Goal: Task Accomplishment & Management: Use online tool/utility

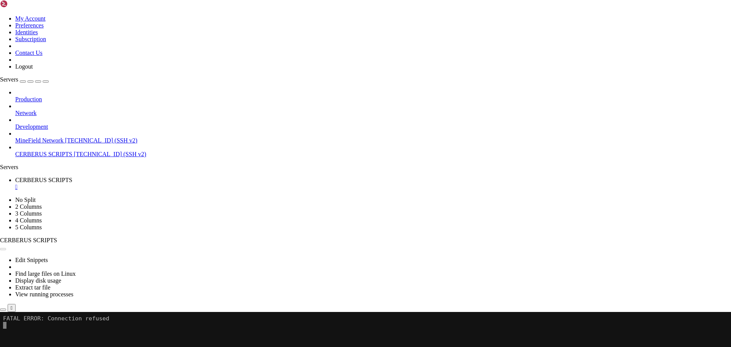
click at [30, 333] on button "Reconnect" at bounding box center [15, 337] width 30 height 8
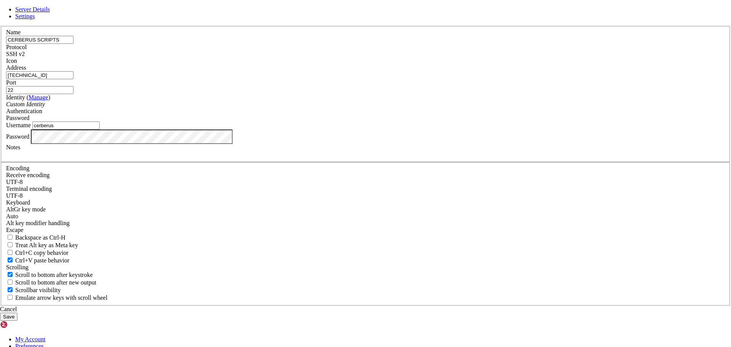
click at [100, 129] on input "cerberus" at bounding box center [65, 125] width 67 height 8
type input "fivem"
click at [0, 312] on button "Save" at bounding box center [9, 316] width 18 height 8
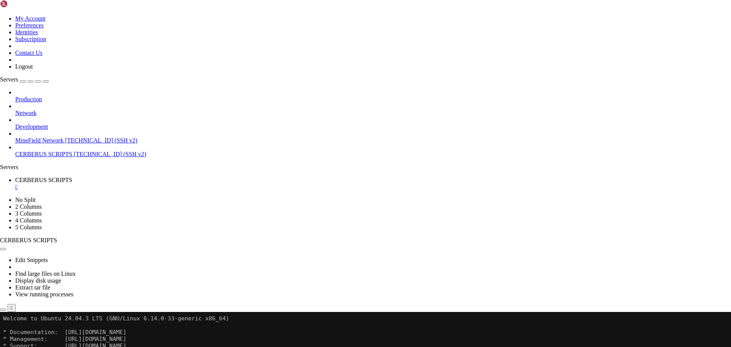
click at [158, 183] on div "" at bounding box center [372, 186] width 715 height 7
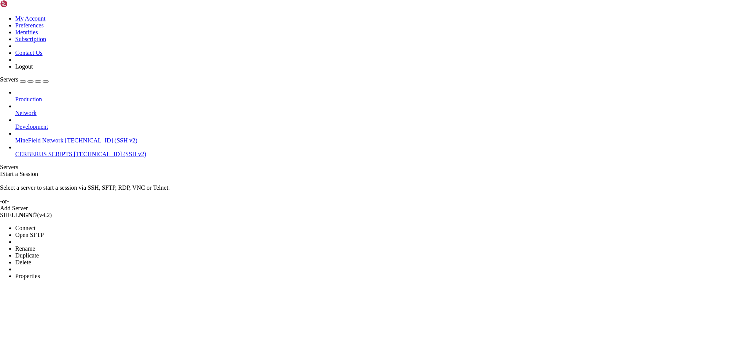
click at [55, 225] on li "Connect" at bounding box center [49, 228] width 69 height 7
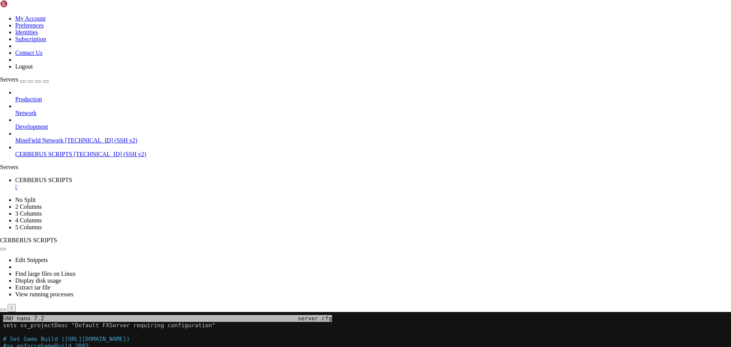
scroll to position [3, 1]
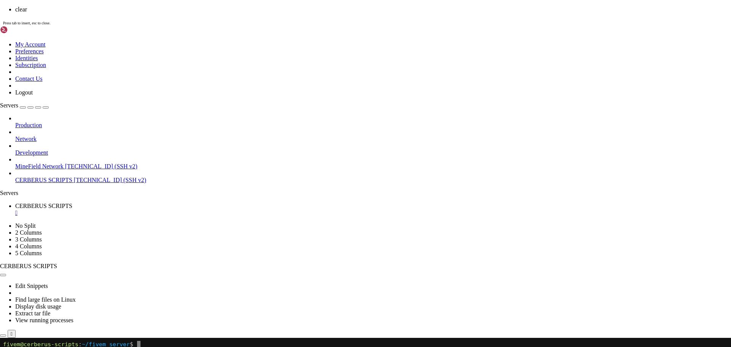
scroll to position [0, 0]
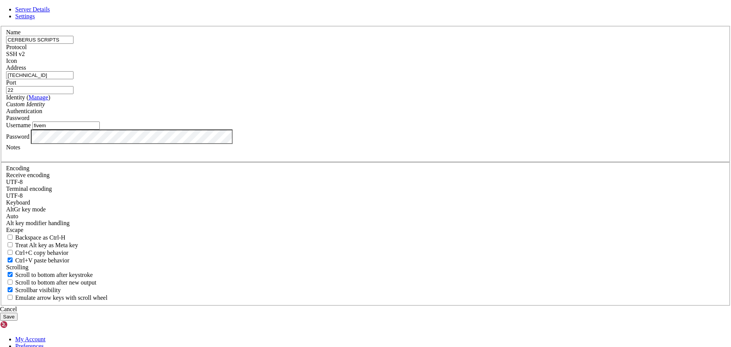
drag, startPoint x: 292, startPoint y: 190, endPoint x: 243, endPoint y: 190, distance: 48.7
click at [243, 190] on div "Server Details Settings Name CERBERUS SCRIPTS Protocol SSH v2 Icon" at bounding box center [365, 163] width 731 height 314
type input "cerberus"
click at [18, 312] on button "Save" at bounding box center [9, 316] width 18 height 8
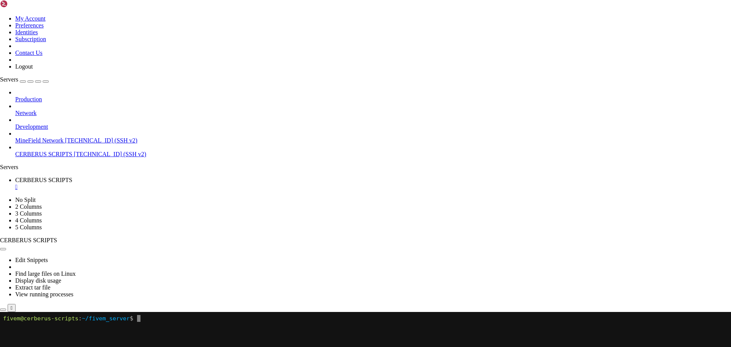
drag, startPoint x: 55, startPoint y: 139, endPoint x: 60, endPoint y: 136, distance: 5.7
drag, startPoint x: 60, startPoint y: 136, endPoint x: 66, endPoint y: 119, distance: 18.3
drag, startPoint x: 80, startPoint y: 127, endPoint x: 82, endPoint y: 108, distance: 19.1
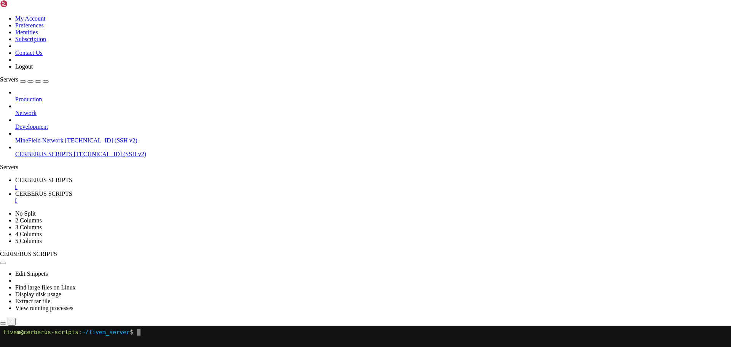
click at [160, 183] on div "" at bounding box center [372, 186] width 715 height 7
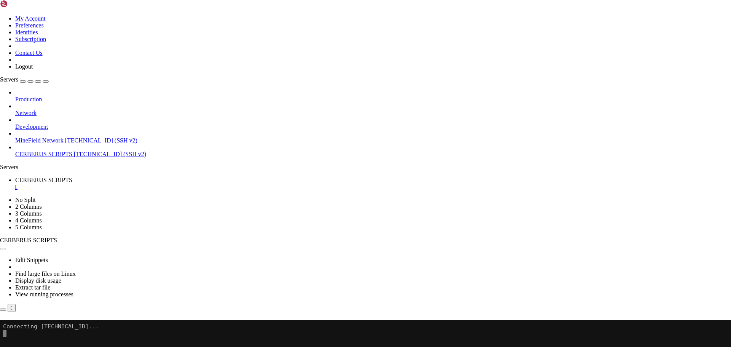
click at [30, 326] on button "Reconnect" at bounding box center [15, 330] width 30 height 8
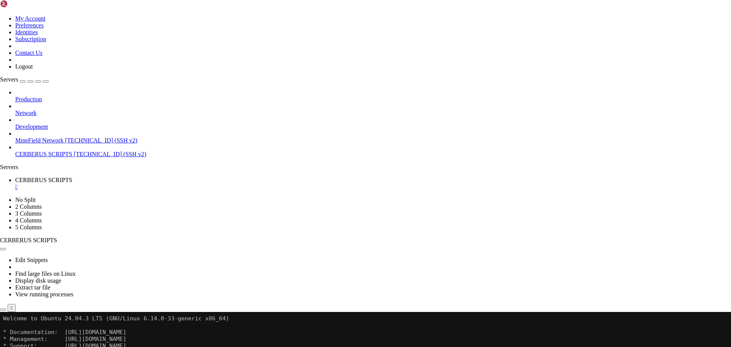
drag, startPoint x: 169, startPoint y: 458, endPoint x: 145, endPoint y: 427, distance: 39.5
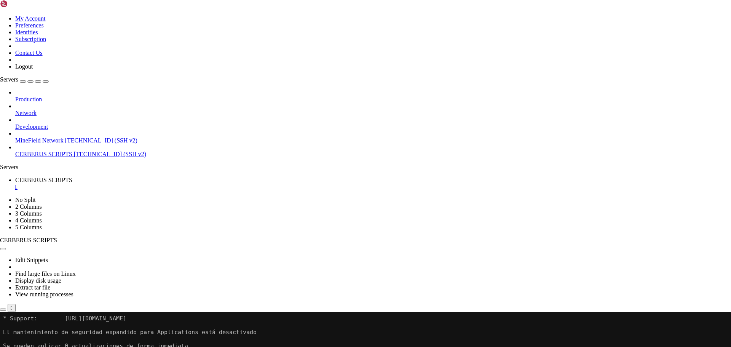
scroll to position [41, 0]
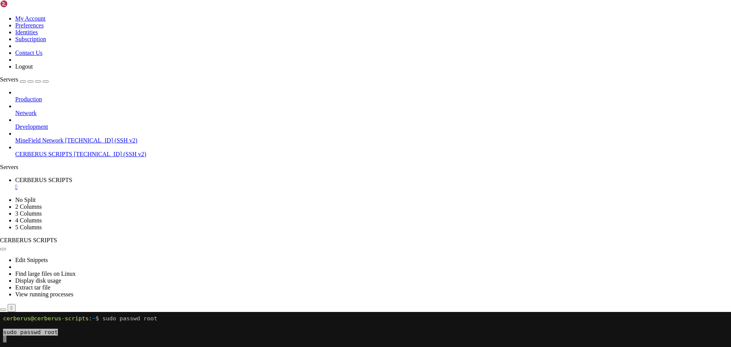
scroll to position [7, 1]
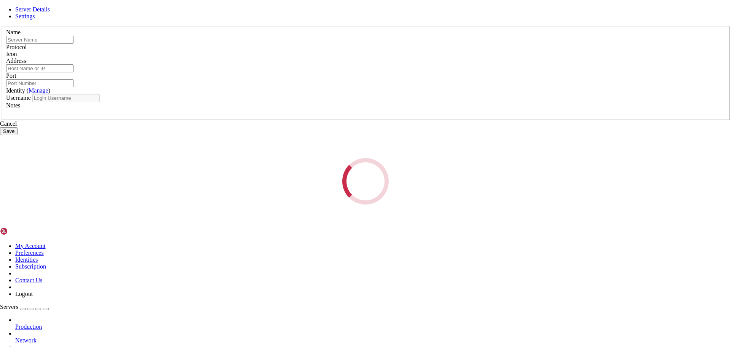
type input "CERBERUS SCRIPTS"
type input "[TECHNICAL_ID]"
type input "22"
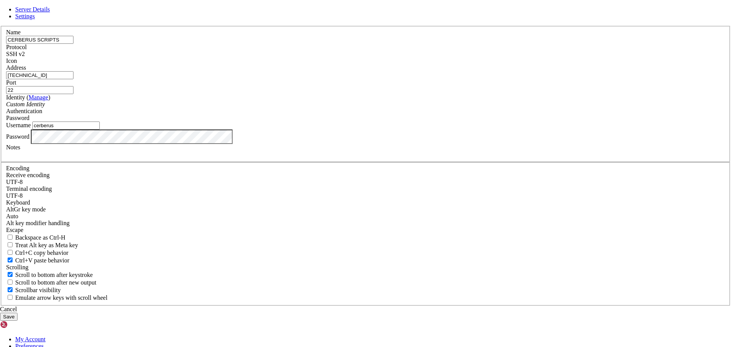
click at [100, 129] on input "cerberus" at bounding box center [65, 125] width 67 height 8
type input "root"
click at [0, 312] on button "Save" at bounding box center [9, 316] width 18 height 8
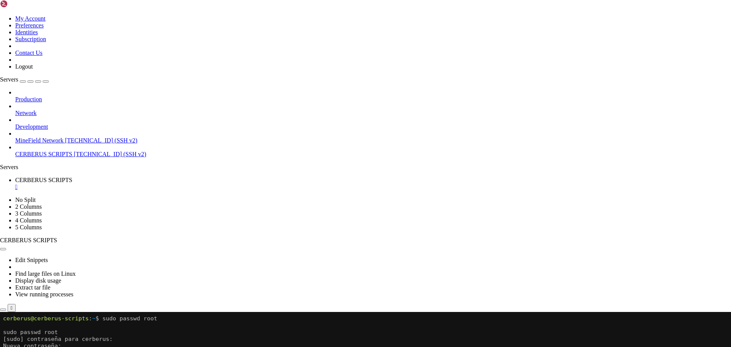
click at [160, 183] on div "" at bounding box center [372, 186] width 715 height 7
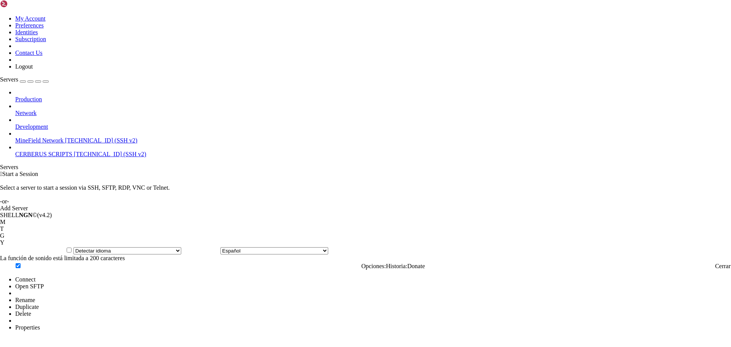
click at [78, 276] on li "Connect" at bounding box center [49, 279] width 69 height 7
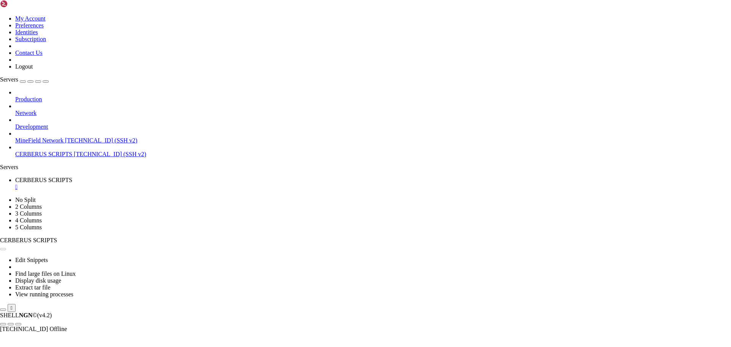
scroll to position [0, 0]
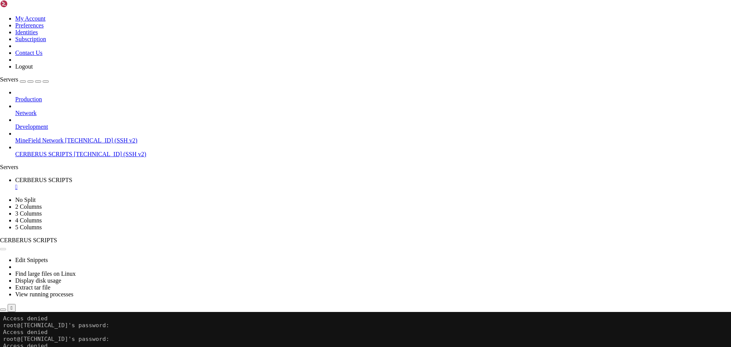
click at [404, 333] on div "Reconnect" at bounding box center [365, 337] width 731 height 8
click at [30, 333] on button "Reconnect" at bounding box center [15, 337] width 30 height 8
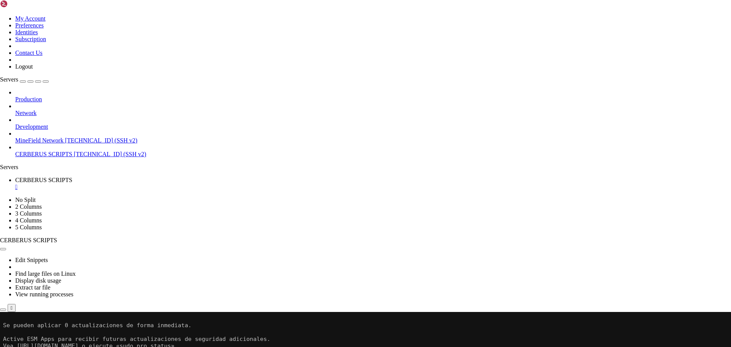
drag, startPoint x: 154, startPoint y: 443, endPoint x: 126, endPoint y: 414, distance: 40.9
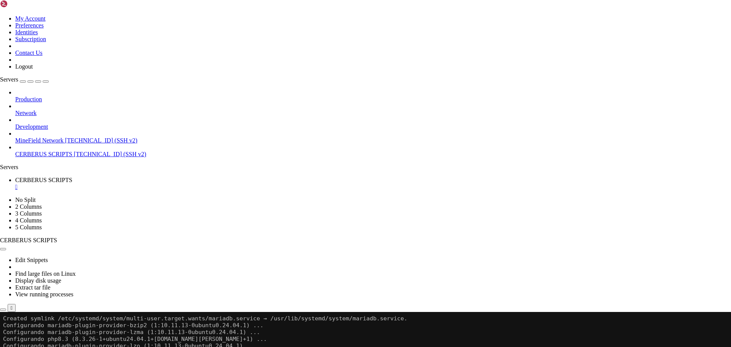
scroll to position [3377, 0]
drag, startPoint x: 110, startPoint y: 494, endPoint x: 285, endPoint y: 441, distance: 182.7
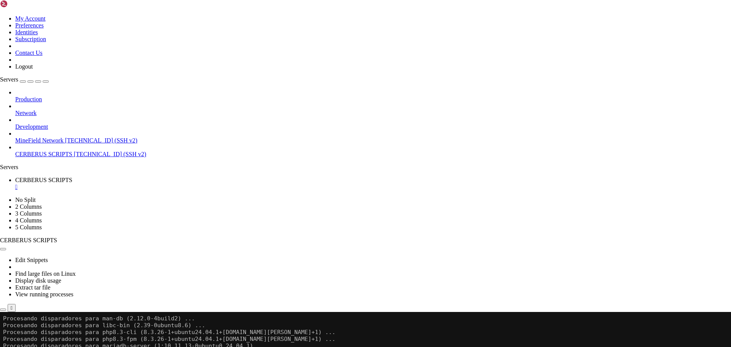
scroll to position [3432, 0]
drag, startPoint x: 175, startPoint y: 410, endPoint x: 126, endPoint y: 467, distance: 75.0
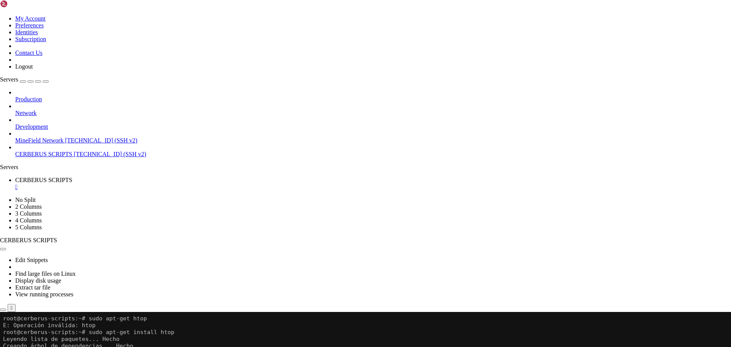
drag, startPoint x: 103, startPoint y: 447, endPoint x: 121, endPoint y: 519, distance: 74.9
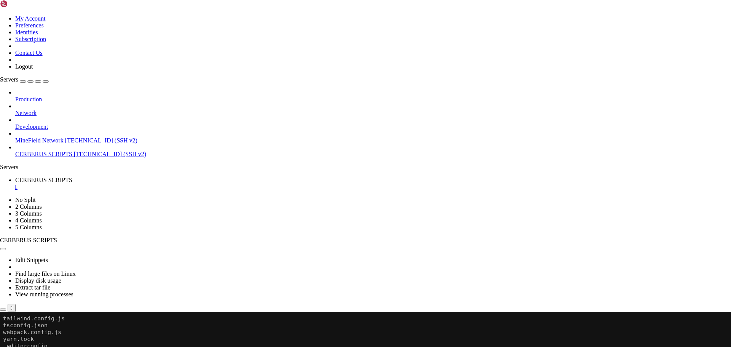
drag, startPoint x: 111, startPoint y: 510, endPoint x: 51, endPoint y: 533, distance: 64.7
drag, startPoint x: 168, startPoint y: 451, endPoint x: 149, endPoint y: 447, distance: 19.4
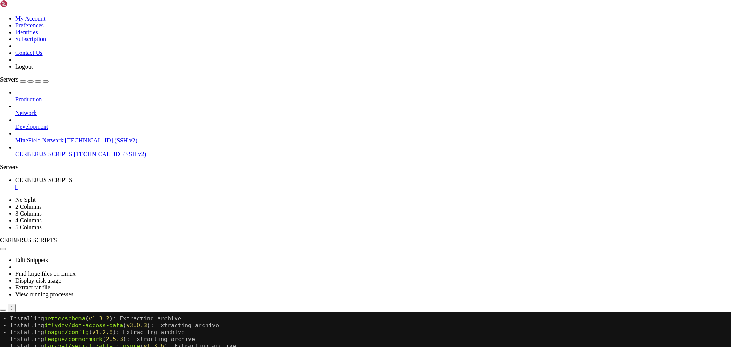
scroll to position [17123, 0]
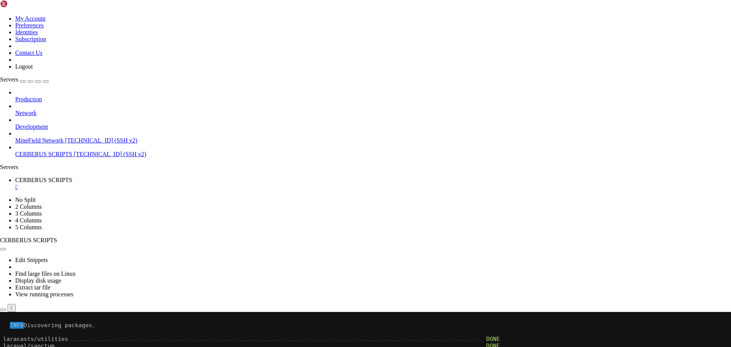
drag, startPoint x: 131, startPoint y: 451, endPoint x: 108, endPoint y: 451, distance: 22.8
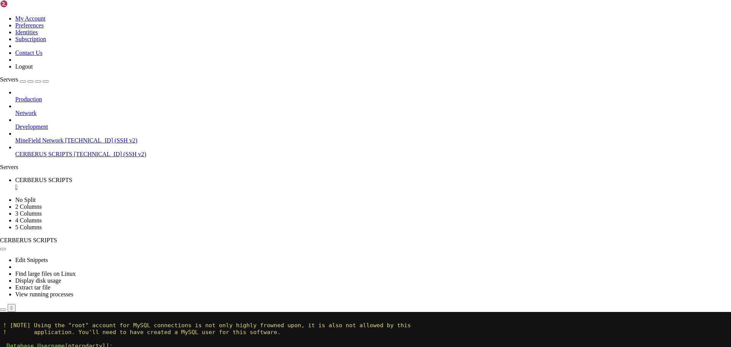
scroll to position [17986, 0]
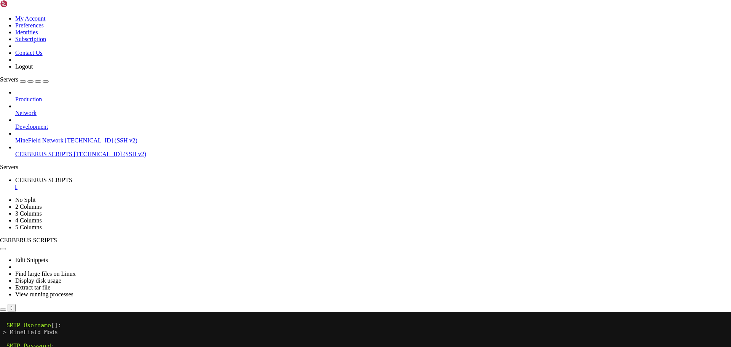
scroll to position [18418, 0]
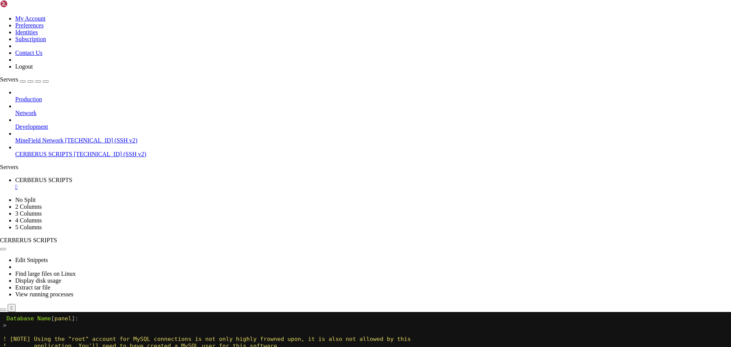
scroll to position [19137, 0]
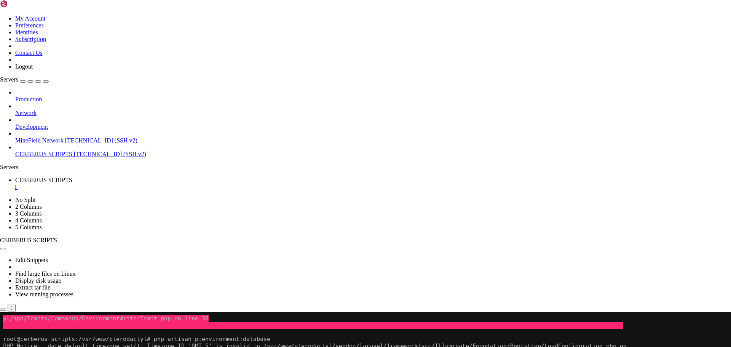
scroll to position [19281, 0]
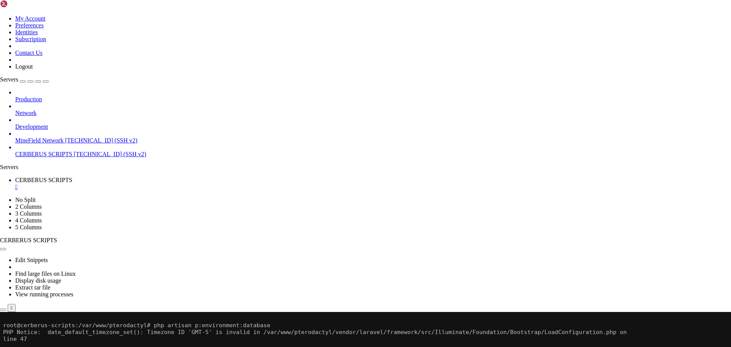
drag, startPoint x: 105, startPoint y: 480, endPoint x: 75, endPoint y: 477, distance: 31.0
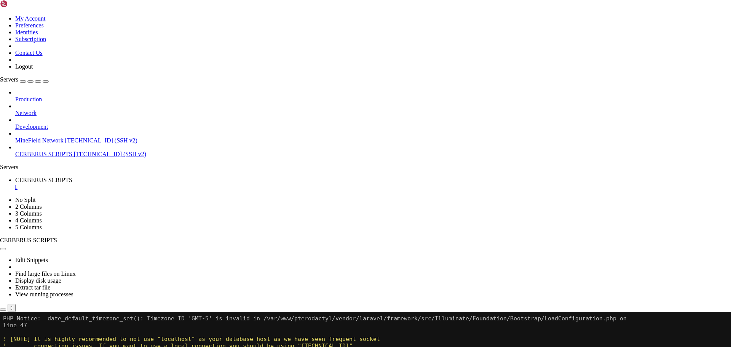
scroll to position [19349, 0]
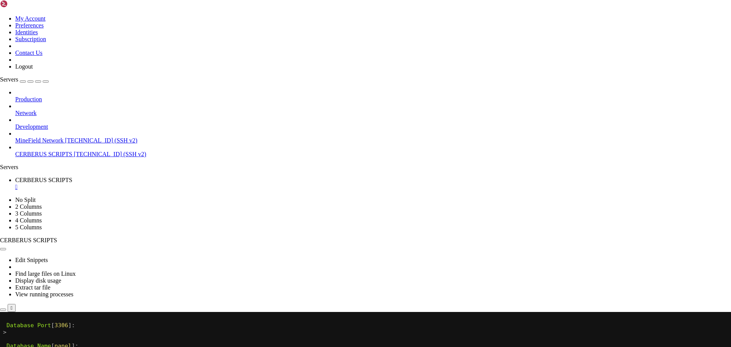
drag, startPoint x: 136, startPoint y: 520, endPoint x: 232, endPoint y: 580, distance: 113.8
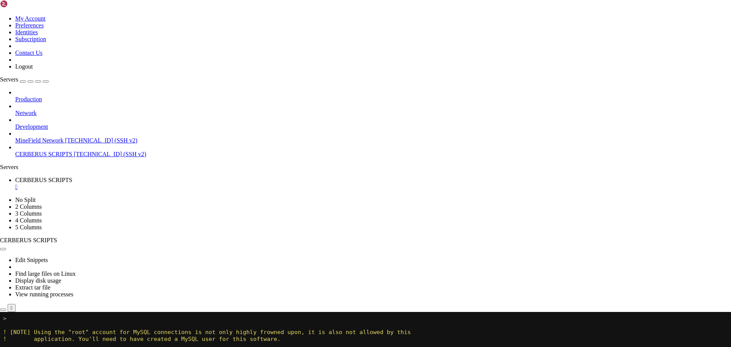
scroll to position [19384, 0]
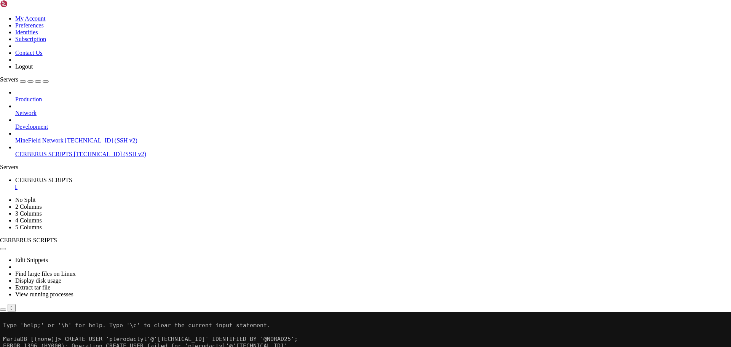
scroll to position [19616, 0]
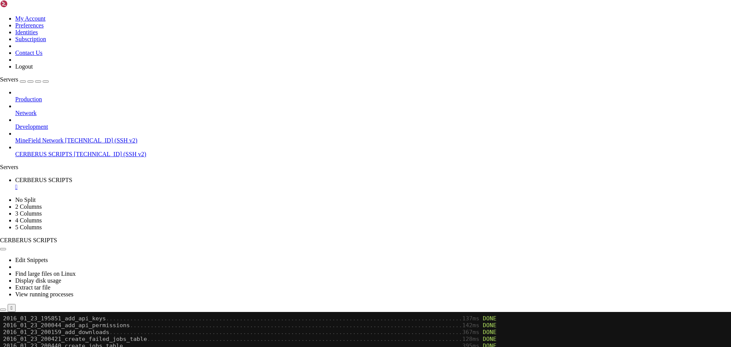
scroll to position [19979, 0]
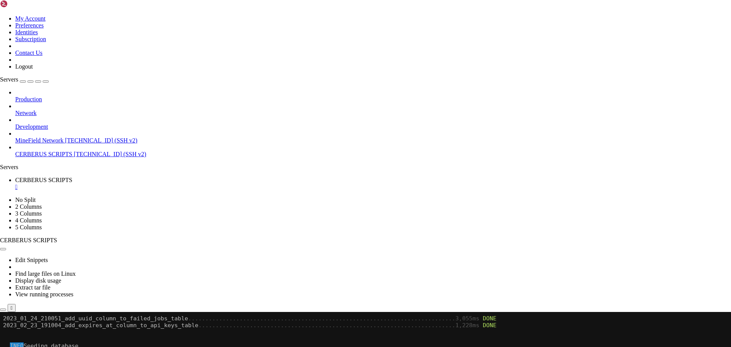
scroll to position [21315, 0]
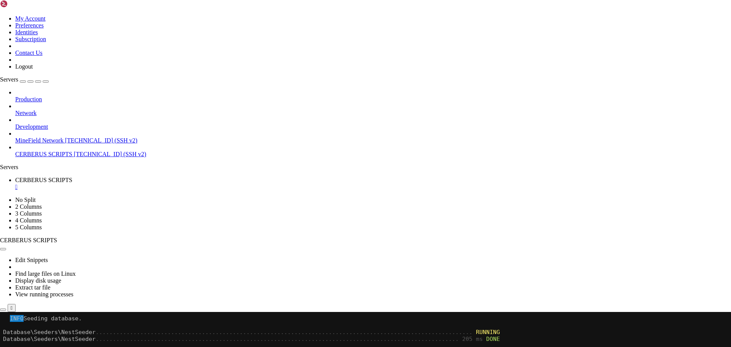
drag, startPoint x: 136, startPoint y: 437, endPoint x: 309, endPoint y: 447, distance: 173.1
drag, startPoint x: 148, startPoint y: 454, endPoint x: 296, endPoint y: 502, distance: 155.2
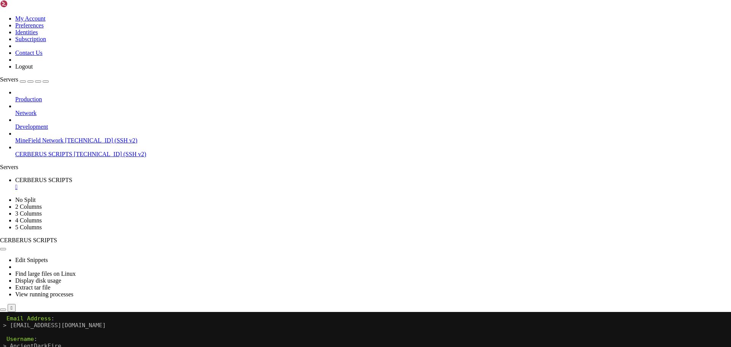
scroll to position [21651, 0]
drag, startPoint x: 255, startPoint y: 554, endPoint x: 212, endPoint y: 547, distance: 44.0
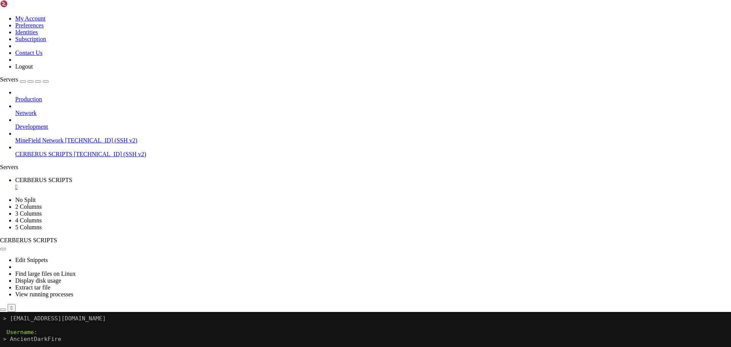
scroll to position [21658, 0]
drag, startPoint x: 188, startPoint y: 483, endPoint x: 313, endPoint y: 511, distance: 128.0
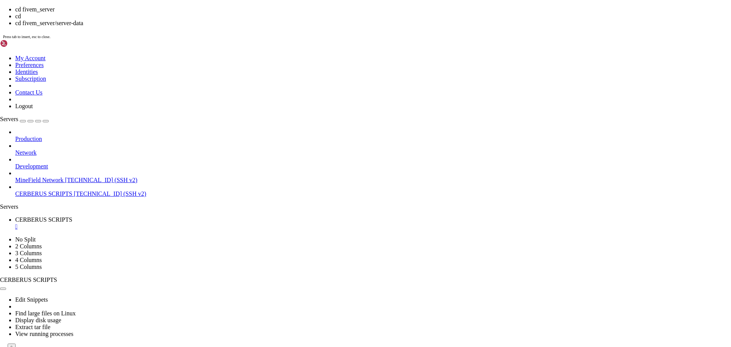
scroll to position [21671, 0]
drag, startPoint x: 213, startPoint y: 522, endPoint x: 221, endPoint y: 524, distance: 7.8
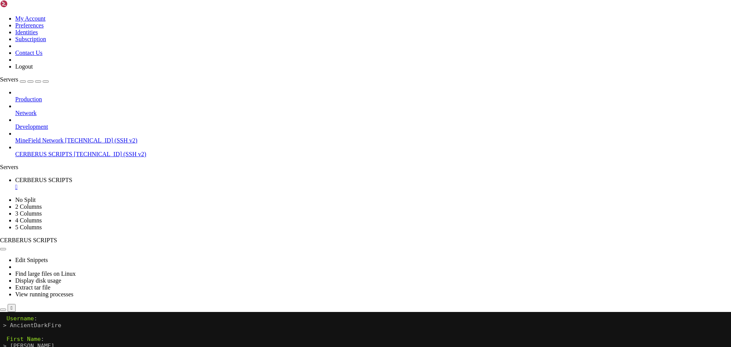
drag, startPoint x: 221, startPoint y: 484, endPoint x: 174, endPoint y: 533, distance: 68.6
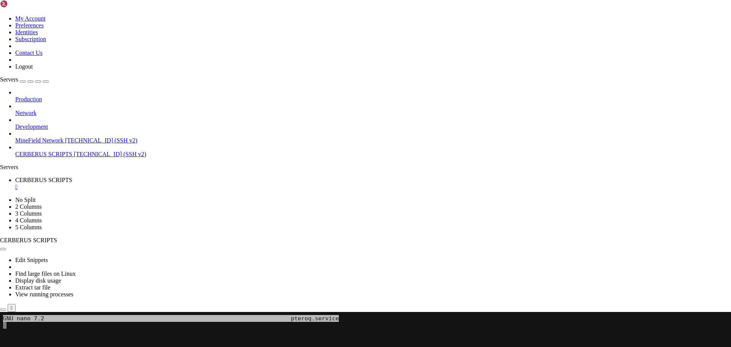
scroll to position [21390, 0]
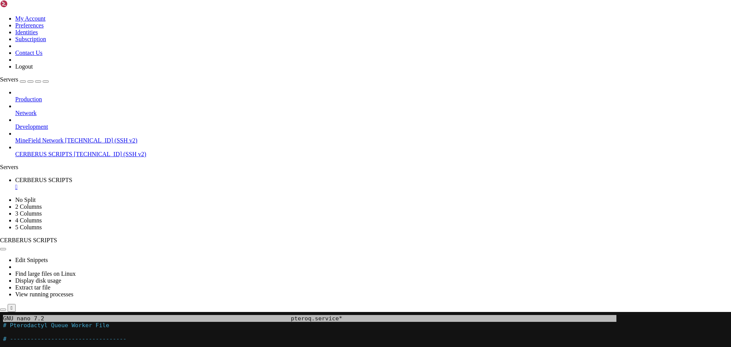
drag, startPoint x: 206, startPoint y: 425, endPoint x: 81, endPoint y: 444, distance: 127.1
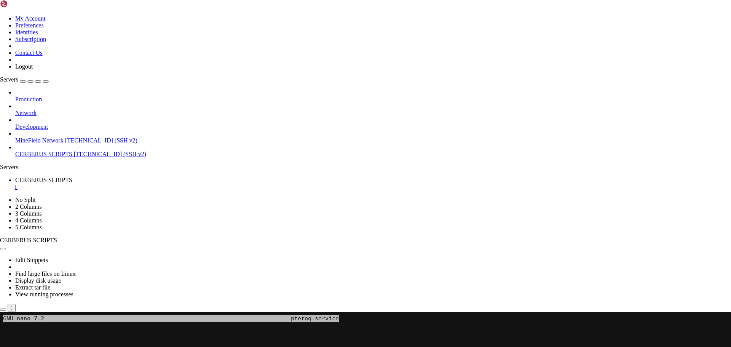
scroll to position [21397, 0]
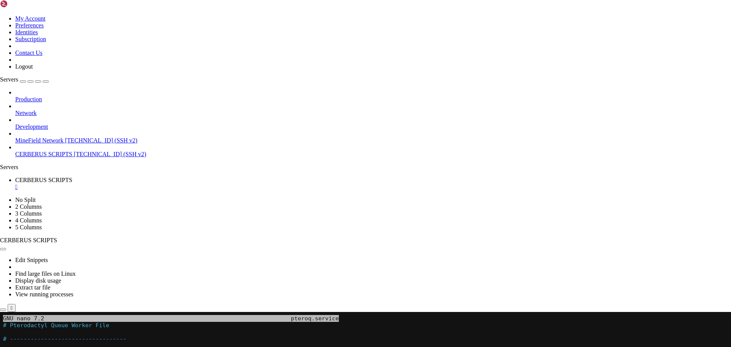
scroll to position [3, 1]
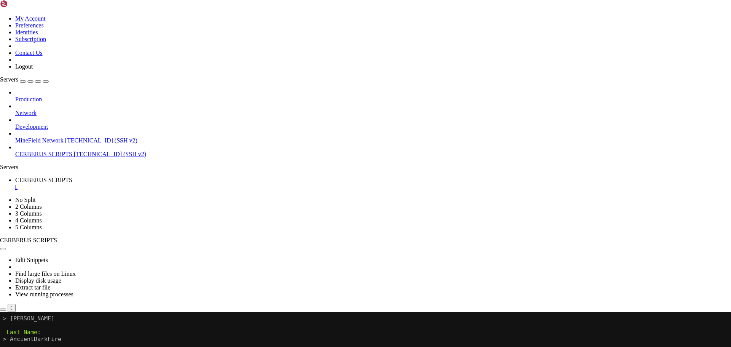
drag, startPoint x: 218, startPoint y: 481, endPoint x: 375, endPoint y: 511, distance: 159.7
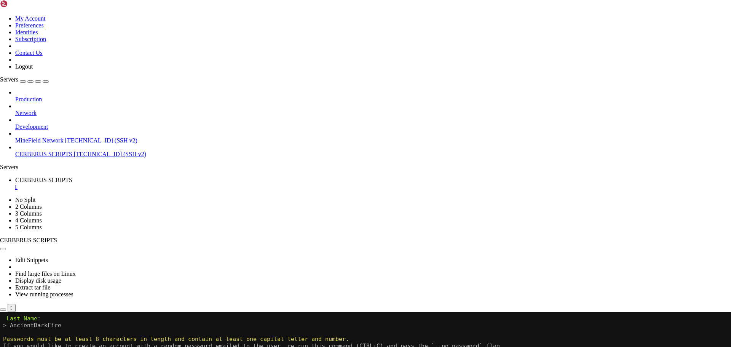
scroll to position [21425, 0]
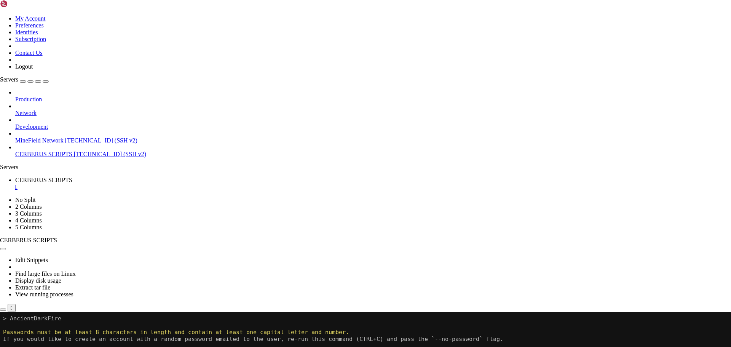
drag, startPoint x: 253, startPoint y: 380, endPoint x: 199, endPoint y: 391, distance: 55.1
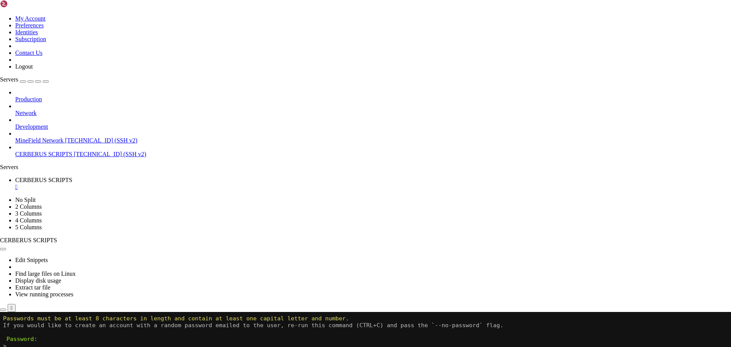
drag, startPoint x: 213, startPoint y: 473, endPoint x: 262, endPoint y: 559, distance: 99.0
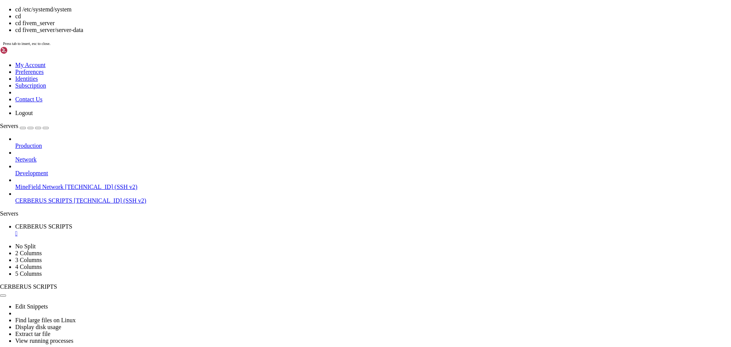
scroll to position [21452, 0]
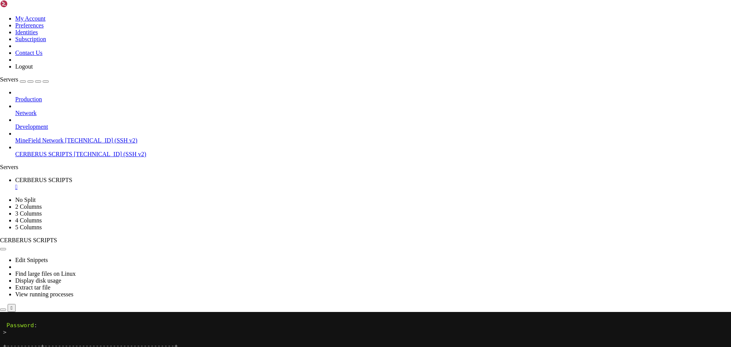
drag, startPoint x: 261, startPoint y: 558, endPoint x: 236, endPoint y: 560, distance: 25.2
drag, startPoint x: 230, startPoint y: 464, endPoint x: 266, endPoint y: 504, distance: 54.1
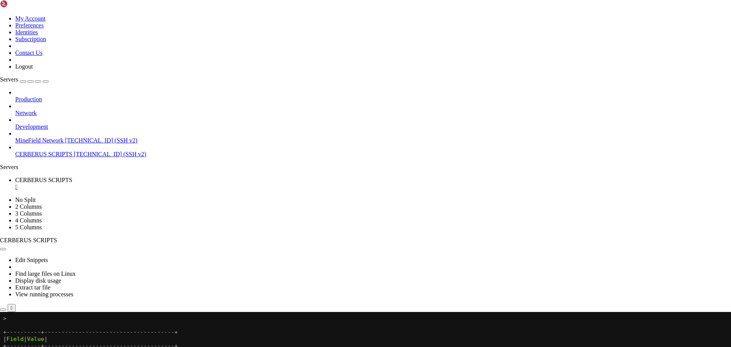
drag, startPoint x: 225, startPoint y: 466, endPoint x: 157, endPoint y: 493, distance: 72.7
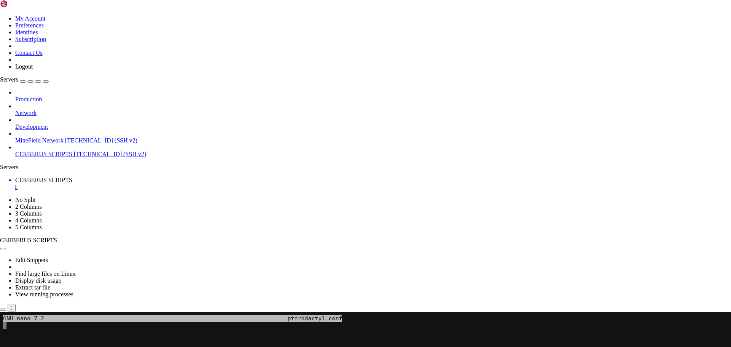
scroll to position [21480, 0]
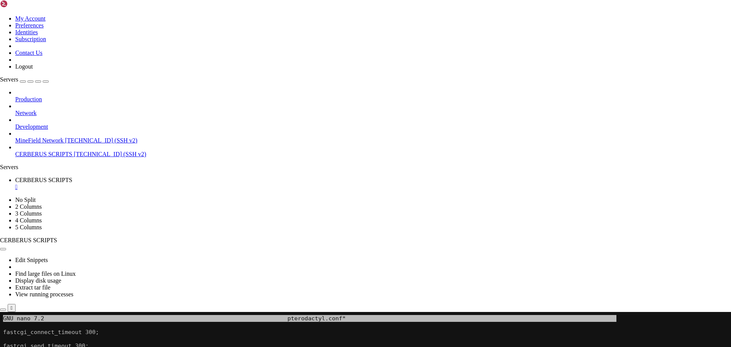
drag, startPoint x: 164, startPoint y: 408, endPoint x: 98, endPoint y: 403, distance: 66.3
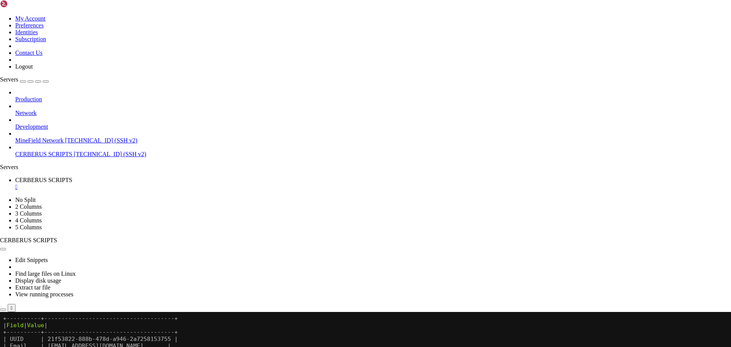
drag, startPoint x: 261, startPoint y: 522, endPoint x: 178, endPoint y: 435, distance: 120.3
drag, startPoint x: 232, startPoint y: 472, endPoint x: 357, endPoint y: 525, distance: 135.4
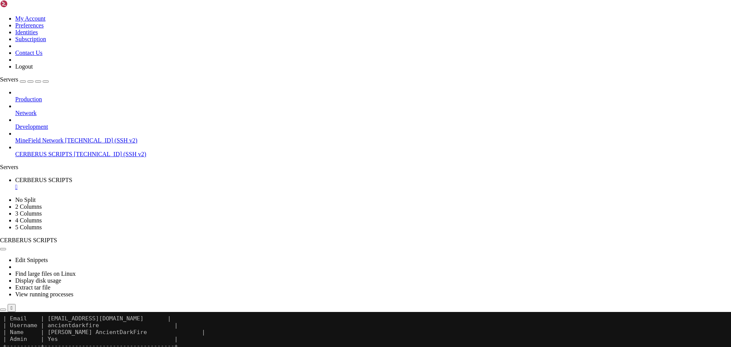
drag, startPoint x: 301, startPoint y: 597, endPoint x: 5, endPoint y: 592, distance: 296.5
drag, startPoint x: 186, startPoint y: 597, endPoint x: 124, endPoint y: 568, distance: 68.5
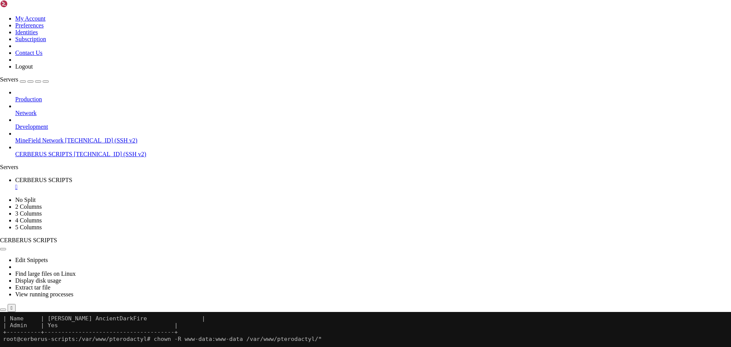
drag, startPoint x: 193, startPoint y: 475, endPoint x: 336, endPoint y: 545, distance: 159.5
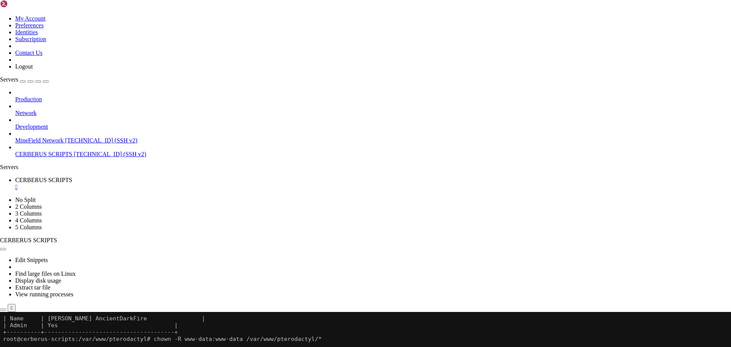
scroll to position [21610, 0]
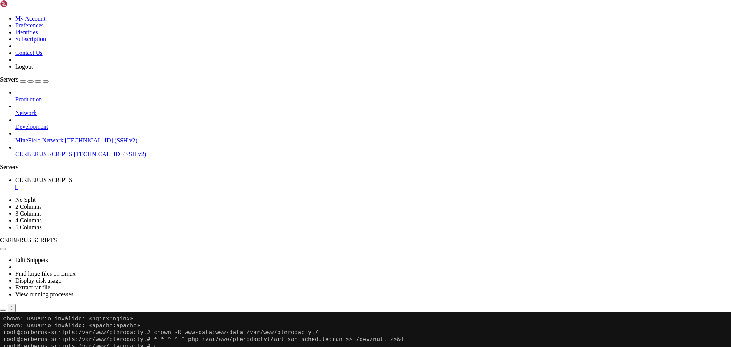
scroll to position [21637, 0]
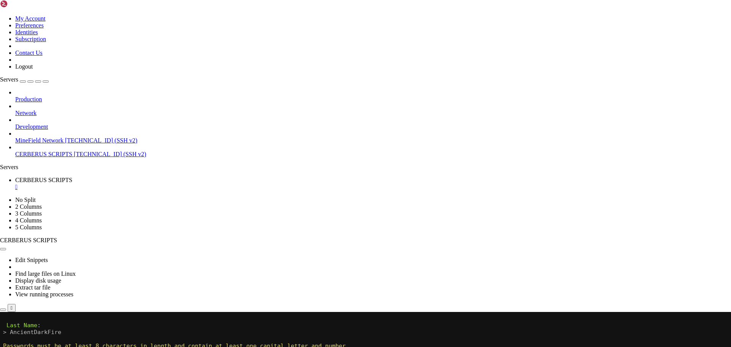
scroll to position [21485, 0]
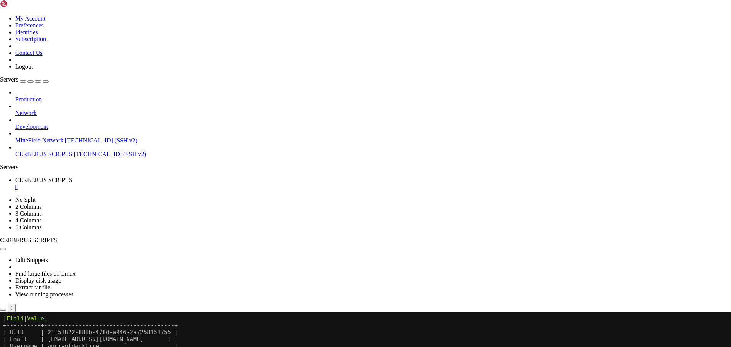
drag, startPoint x: 158, startPoint y: 489, endPoint x: 34, endPoint y: 495, distance: 124.2
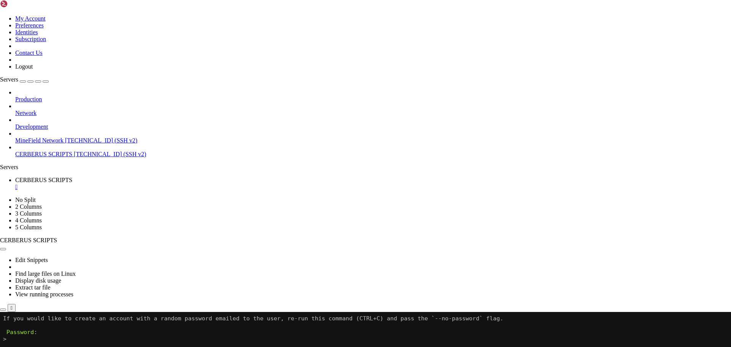
scroll to position [21523, 0]
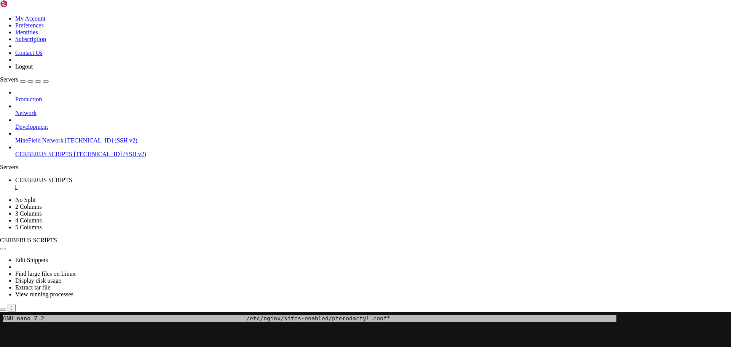
scroll to position [21637, 0]
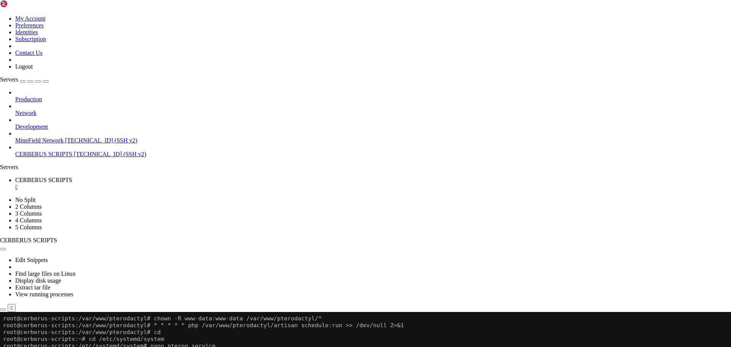
scroll to position [21644, 0]
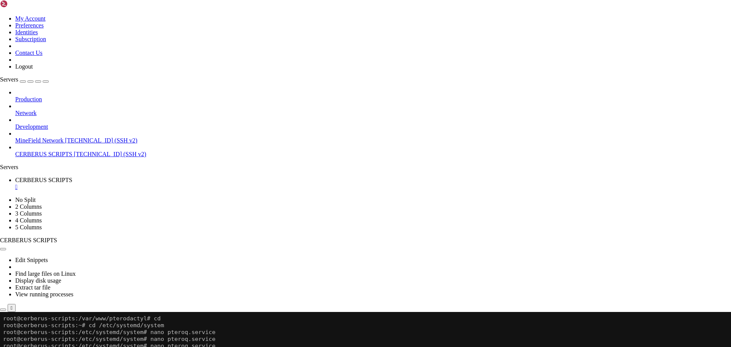
scroll to position [21664, 0]
drag, startPoint x: 206, startPoint y: 439, endPoint x: 183, endPoint y: 445, distance: 23.8
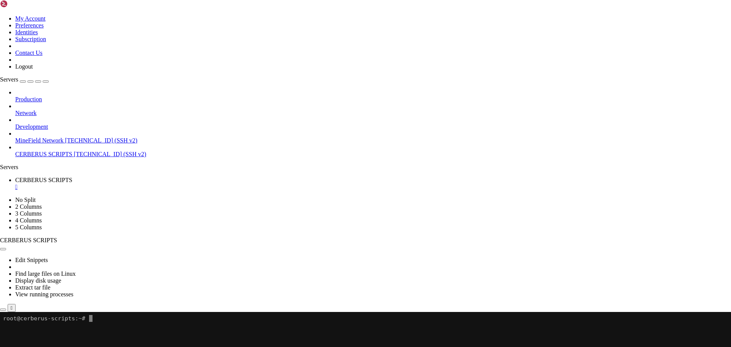
scroll to position [0, 0]
drag, startPoint x: 174, startPoint y: 436, endPoint x: 169, endPoint y: 436, distance: 5.3
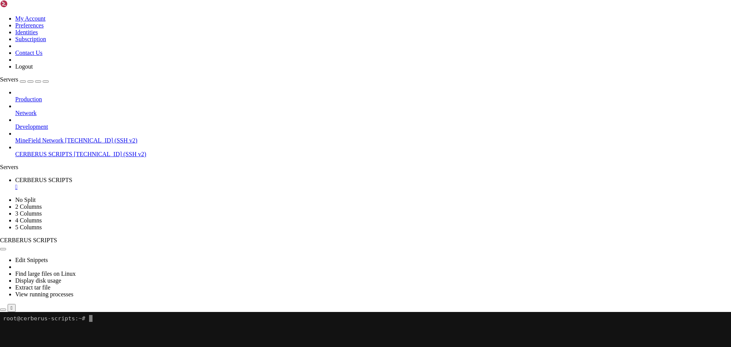
drag, startPoint x: 259, startPoint y: 538, endPoint x: 188, endPoint y: 511, distance: 76.1
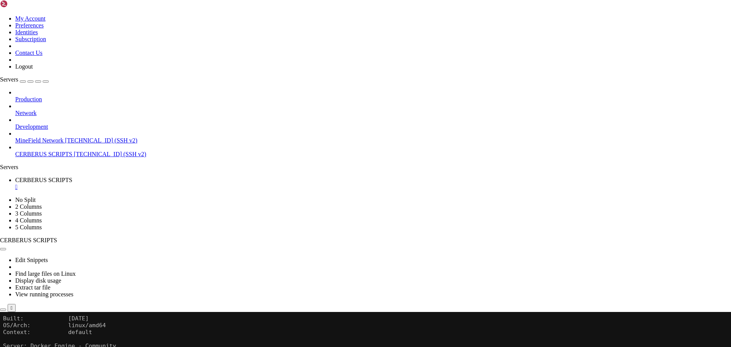
drag, startPoint x: 161, startPoint y: 499, endPoint x: 335, endPoint y: 506, distance: 173.7
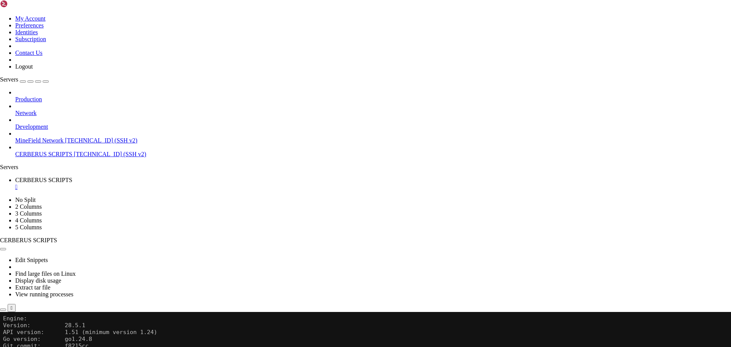
drag, startPoint x: 173, startPoint y: 429, endPoint x: 427, endPoint y: 517, distance: 268.6
drag, startPoint x: 228, startPoint y: 433, endPoint x: 170, endPoint y: 492, distance: 83.4
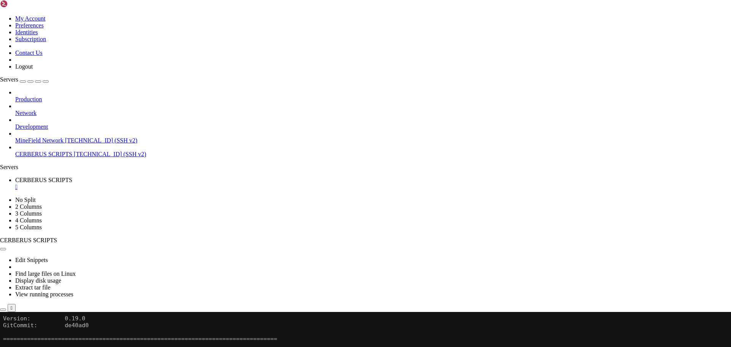
scroll to position [253, 0]
drag, startPoint x: 192, startPoint y: 477, endPoint x: 135, endPoint y: 522, distance: 72.9
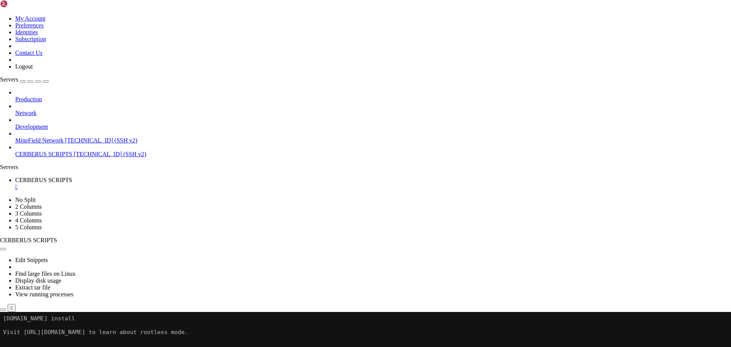
drag, startPoint x: 179, startPoint y: 487, endPoint x: 49, endPoint y: 385, distance: 165.2
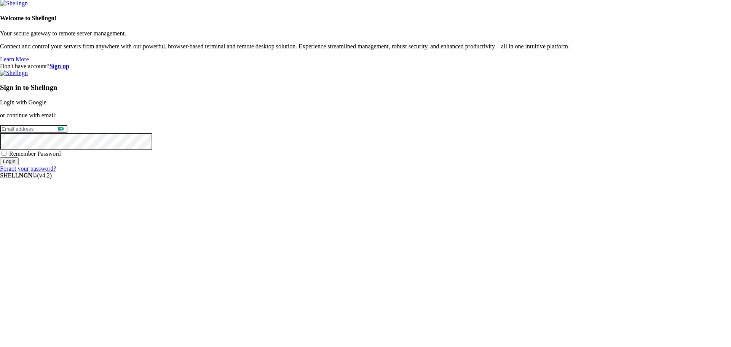
click at [46, 105] on link "Login with Google" at bounding box center [23, 102] width 46 height 6
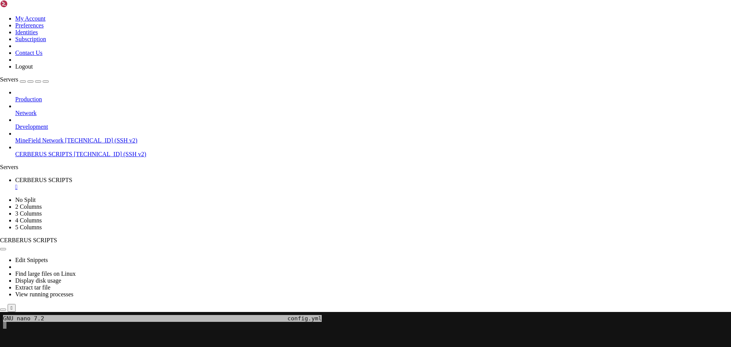
scroll to position [315, 0]
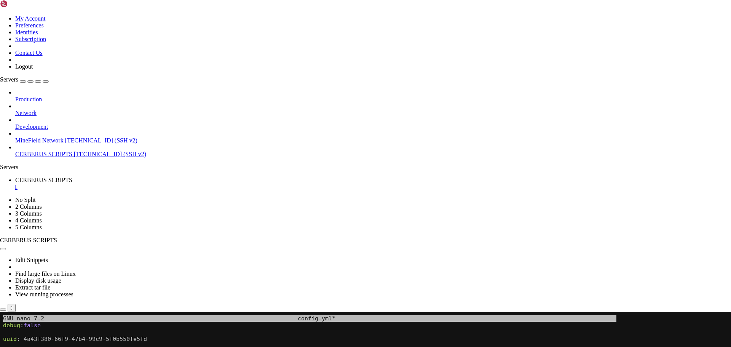
drag, startPoint x: 118, startPoint y: 431, endPoint x: 359, endPoint y: 439, distance: 241.0
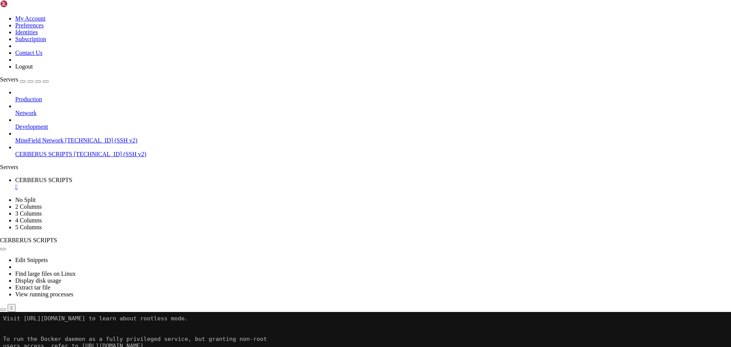
scroll to position [322, 0]
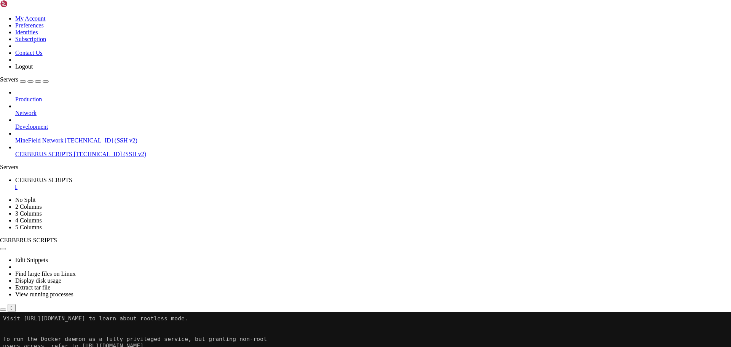
drag, startPoint x: 145, startPoint y: 469, endPoint x: 216, endPoint y: 527, distance: 91.9
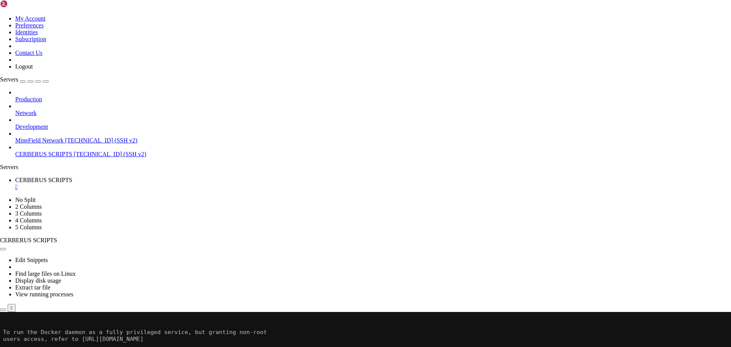
drag, startPoint x: 170, startPoint y: 434, endPoint x: 365, endPoint y: 515, distance: 210.7
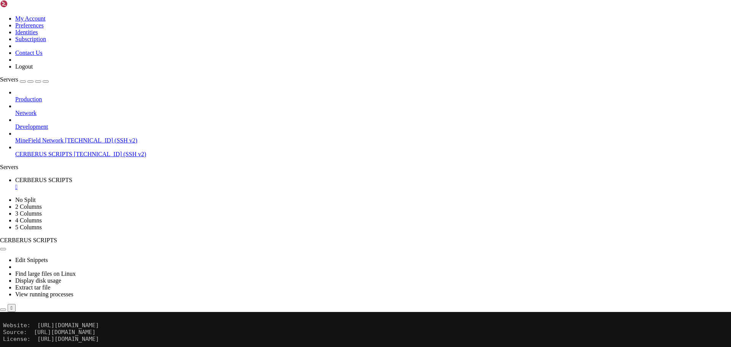
scroll to position [1255, 0]
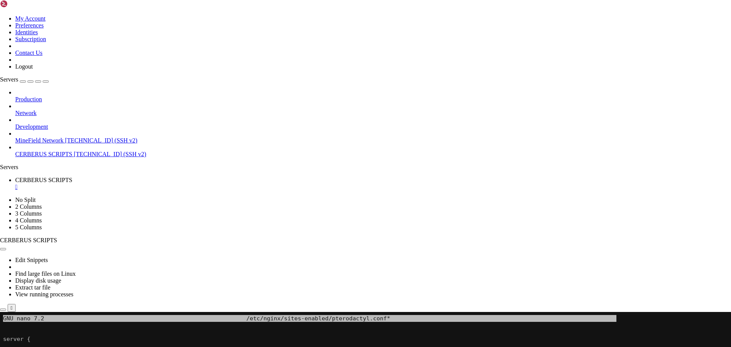
drag, startPoint x: 177, startPoint y: 435, endPoint x: 127, endPoint y: 468, distance: 59.8
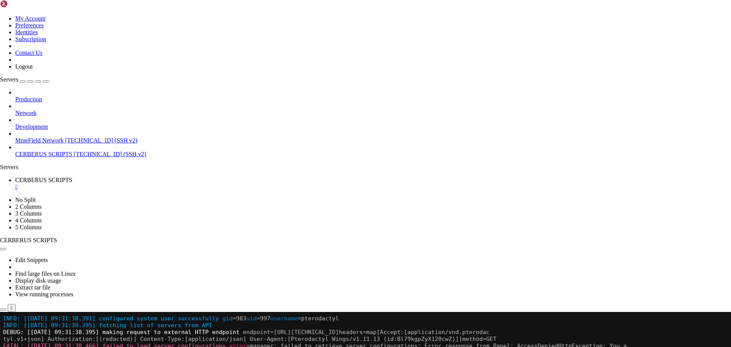
scroll to position [2021, 0]
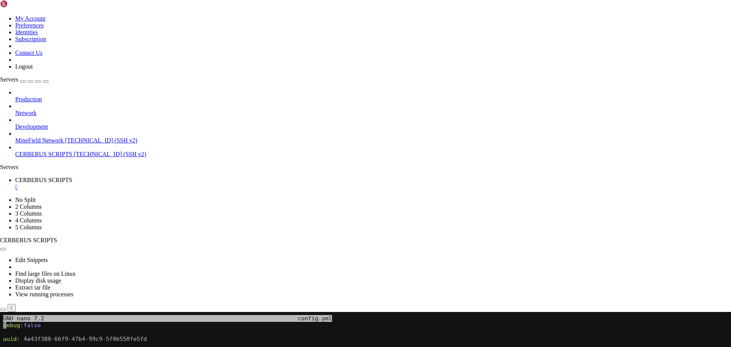
scroll to position [2027, 0]
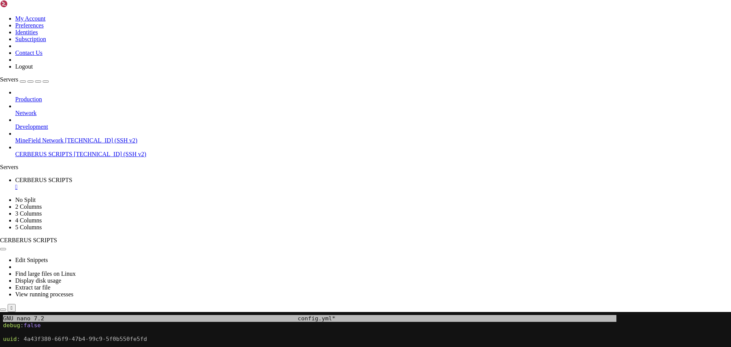
drag, startPoint x: 312, startPoint y: 523, endPoint x: 209, endPoint y: 498, distance: 105.9
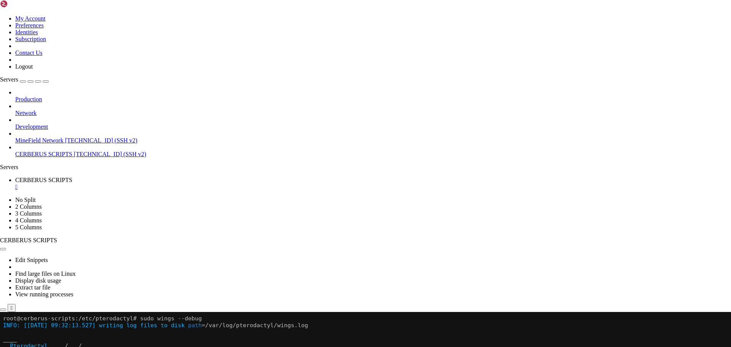
scroll to position [2582, 0]
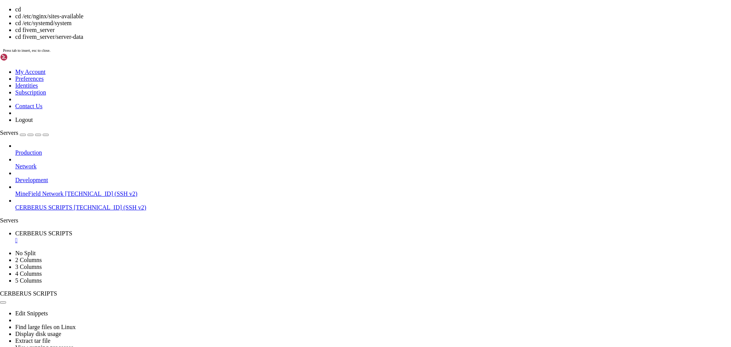
scroll to position [2589, 0]
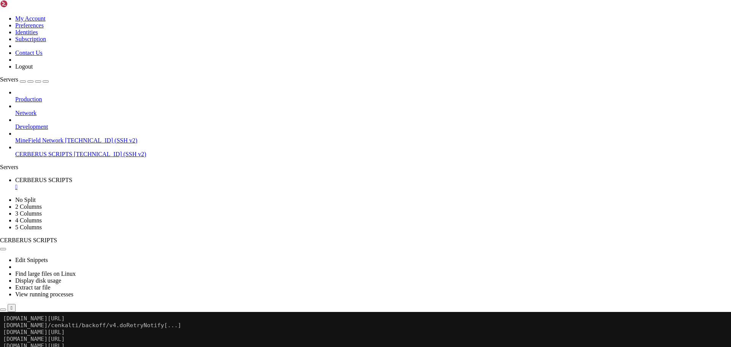
drag, startPoint x: 170, startPoint y: 464, endPoint x: 193, endPoint y: 506, distance: 48.0
drag, startPoint x: 199, startPoint y: 502, endPoint x: 174, endPoint y: 498, distance: 25.9
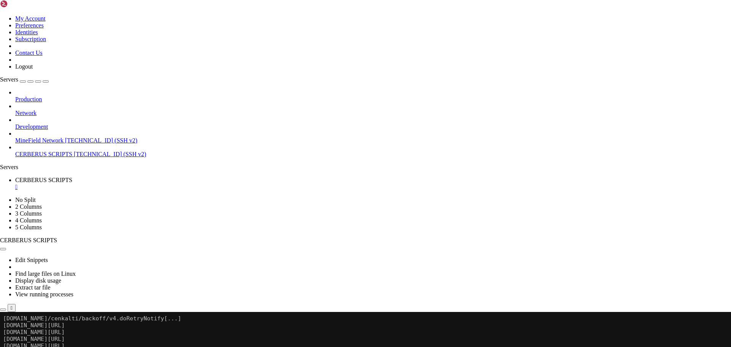
drag, startPoint x: 201, startPoint y: 487, endPoint x: 161, endPoint y: 492, distance: 40.3
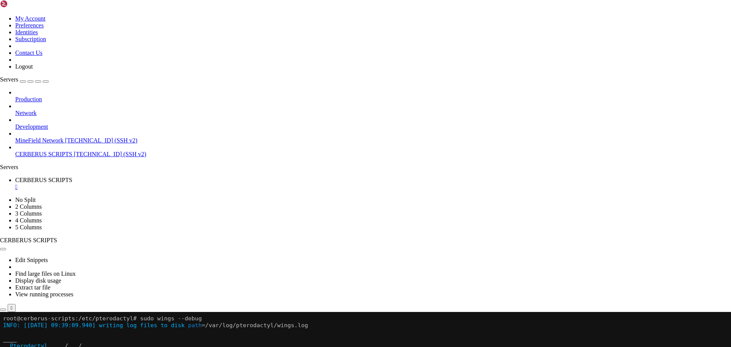
scroll to position [2853, 0]
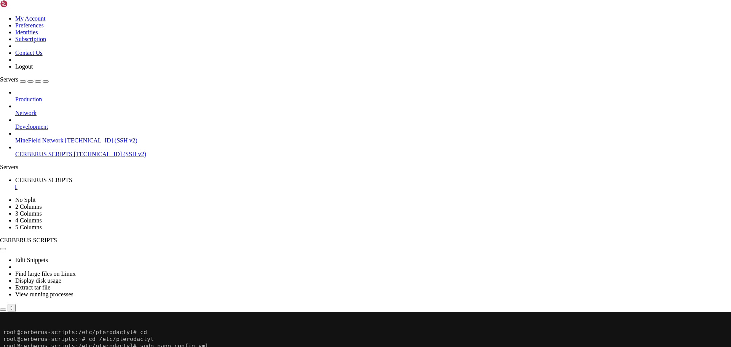
drag, startPoint x: 65, startPoint y: 412, endPoint x: 61, endPoint y: 413, distance: 4.0
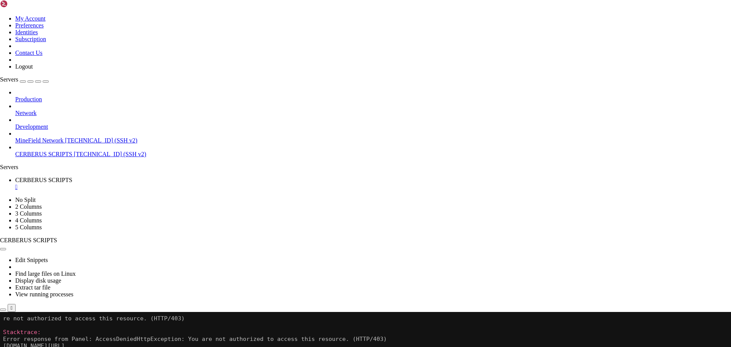
scroll to position [3158, 0]
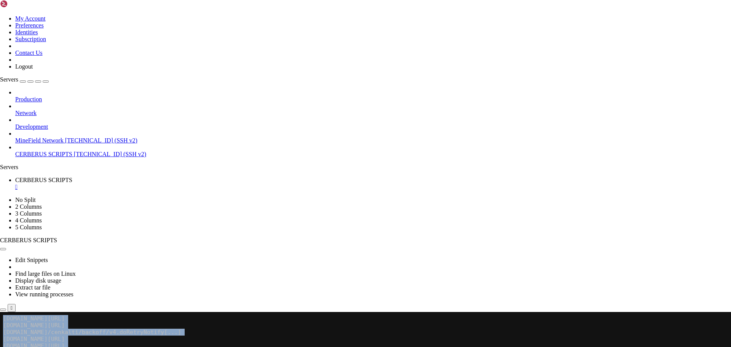
drag, startPoint x: 5, startPoint y: 359, endPoint x: 183, endPoint y: 599, distance: 298.7
copy div "INFO : [Oct 8 09:39:09.940] writing log files to disk path =/var/log/pterodacty…"
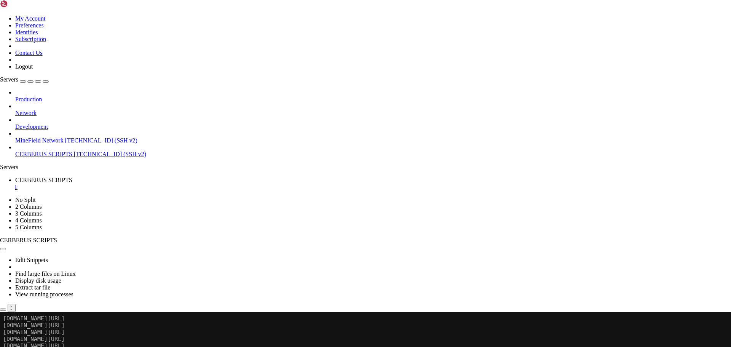
scroll to position [3185, 0]
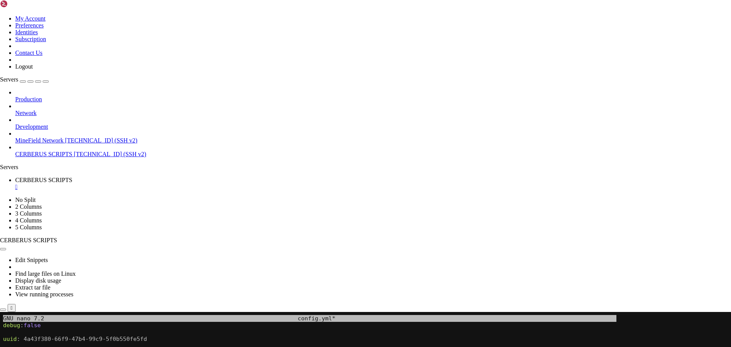
drag, startPoint x: 129, startPoint y: 392, endPoint x: 95, endPoint y: 474, distance: 88.8
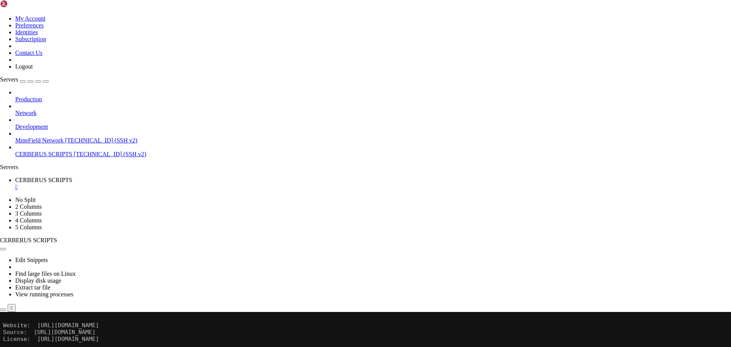
scroll to position [3548, 0]
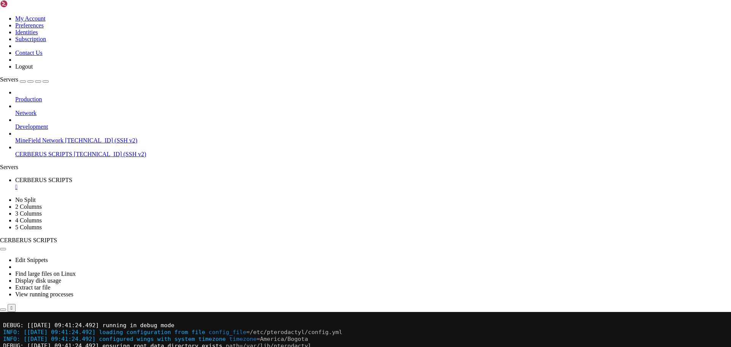
scroll to position [3603, 0]
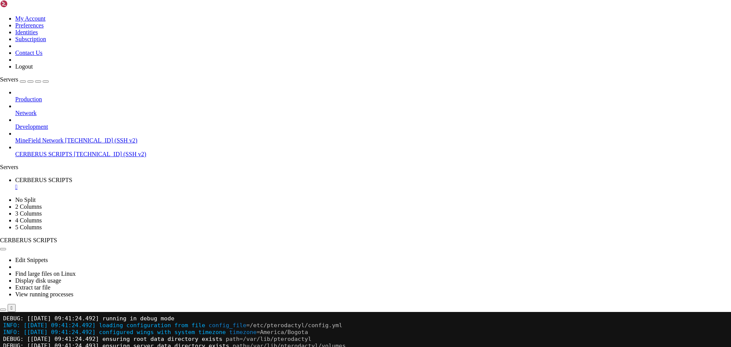
scroll to position [3610, 0]
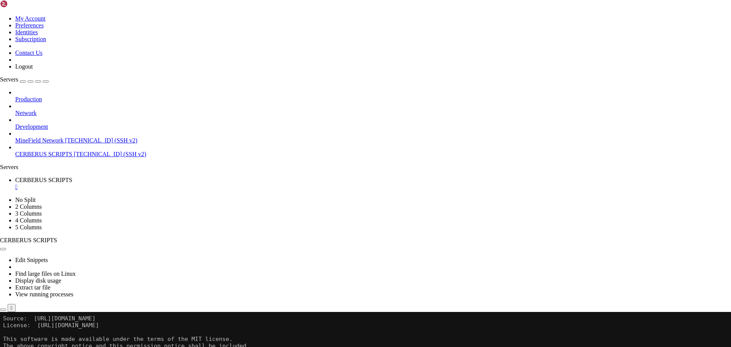
scroll to position [3986, 0]
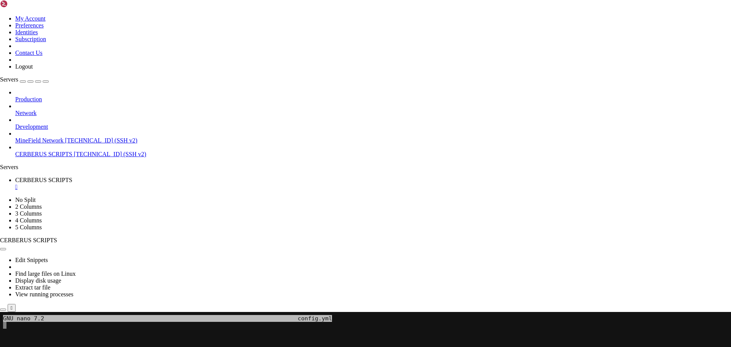
scroll to position [4014, 0]
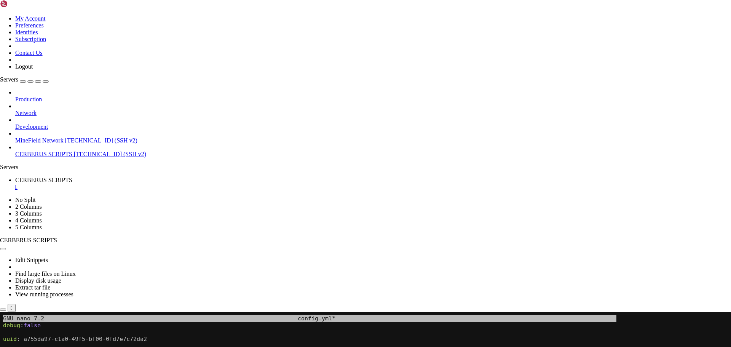
drag, startPoint x: 246, startPoint y: 554, endPoint x: 190, endPoint y: 539, distance: 58.2
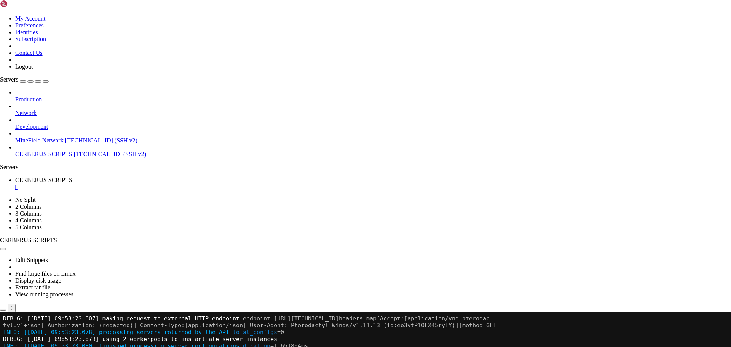
scroll to position [4507, 0]
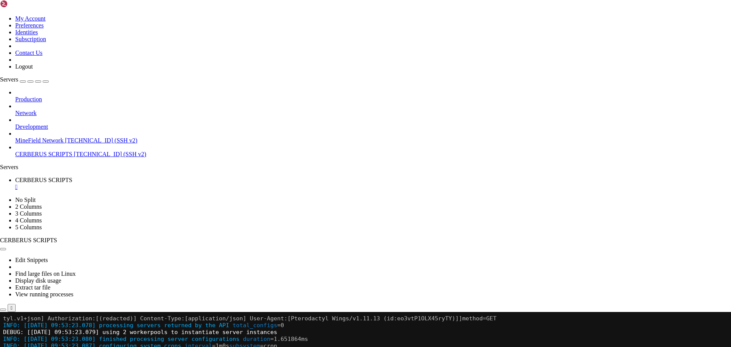
scroll to position [4514, 0]
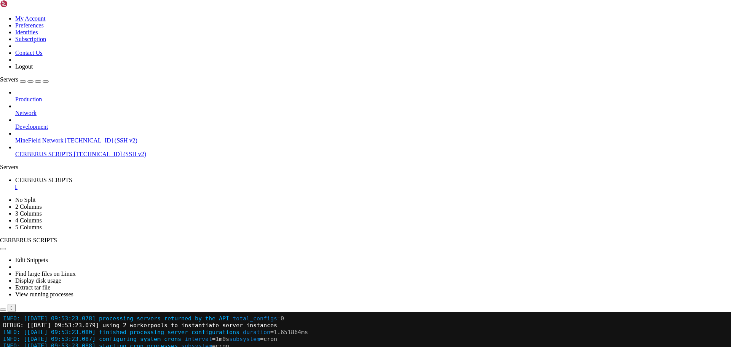
scroll to position [4527, 0]
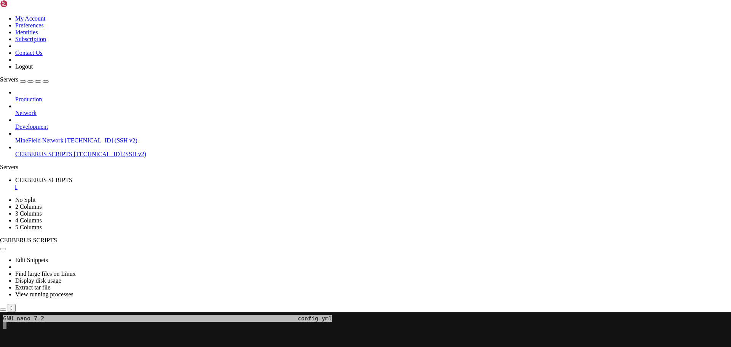
drag, startPoint x: 129, startPoint y: 413, endPoint x: 105, endPoint y: 418, distance: 24.5
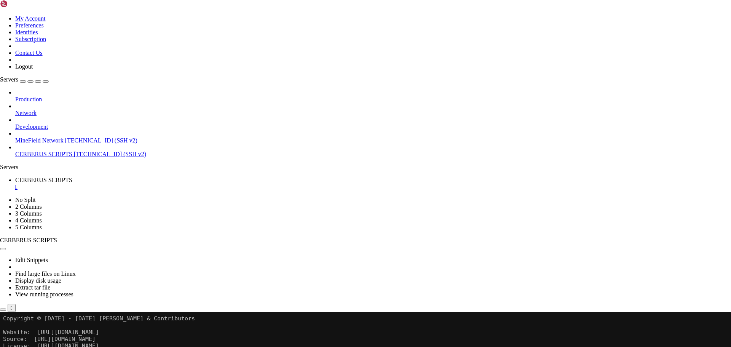
scroll to position [4884, 0]
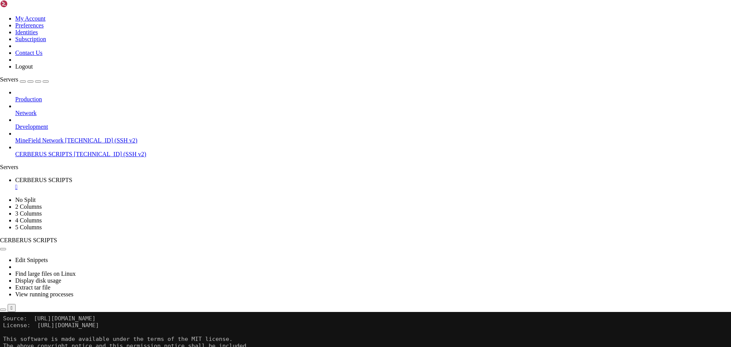
scroll to position [4904, 0]
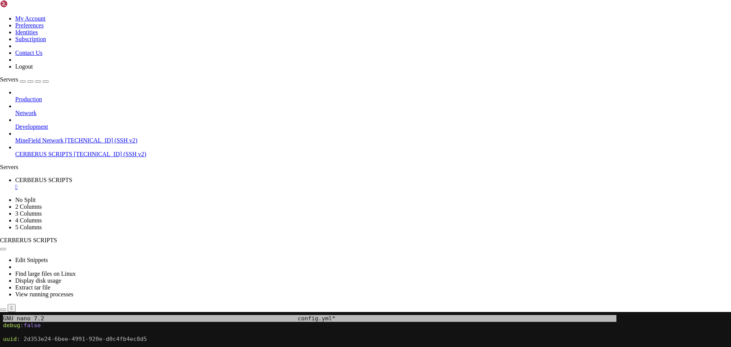
drag, startPoint x: 171, startPoint y: 507, endPoint x: 124, endPoint y: 517, distance: 48.1
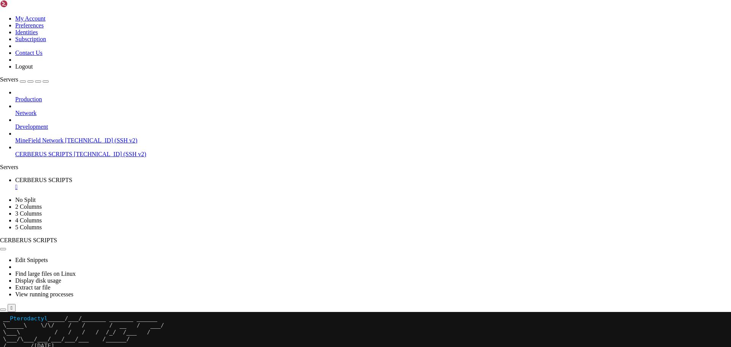
scroll to position [5219, 0]
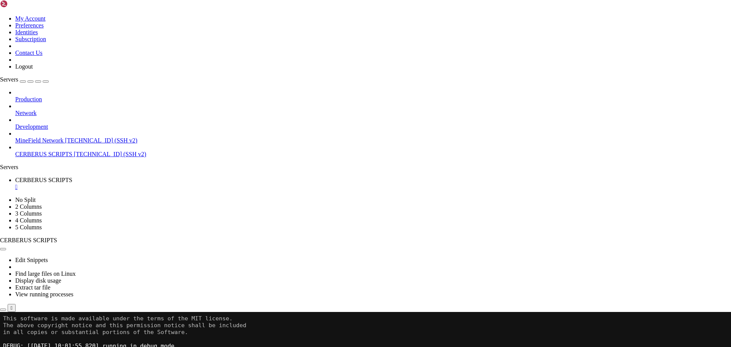
drag, startPoint x: 188, startPoint y: 460, endPoint x: 133, endPoint y: 578, distance: 130.4
drag, startPoint x: 184, startPoint y: 486, endPoint x: 162, endPoint y: 491, distance: 22.9
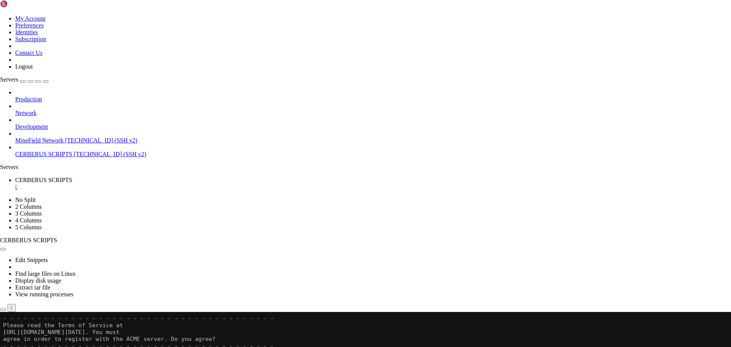
drag, startPoint x: 221, startPoint y: 474, endPoint x: 218, endPoint y: 551, distance: 77.3
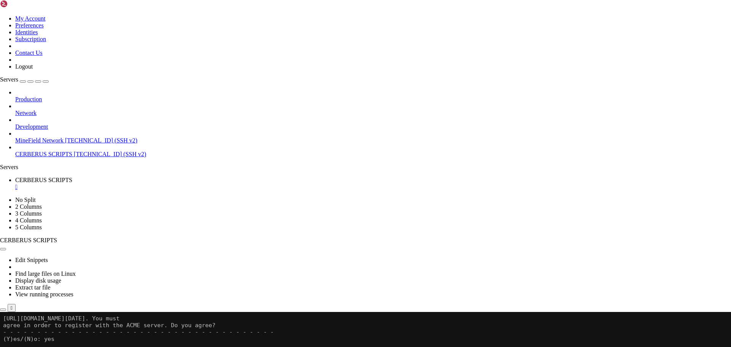
drag, startPoint x: 214, startPoint y: 385, endPoint x: 161, endPoint y: 501, distance: 127.0
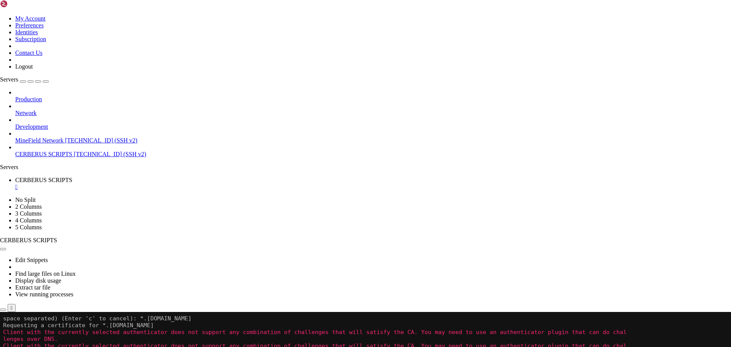
scroll to position [7171, 0]
drag, startPoint x: 182, startPoint y: 422, endPoint x: 96, endPoint y: 506, distance: 120.6
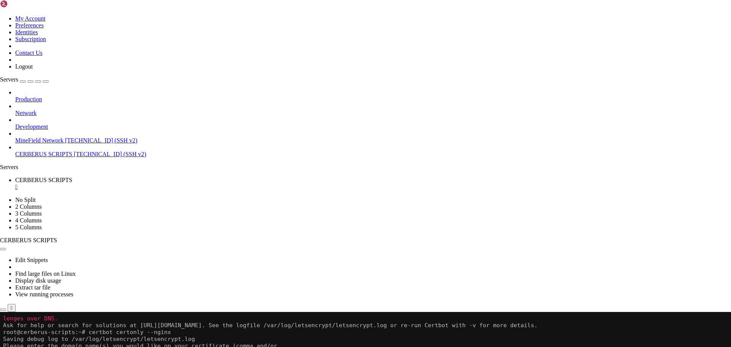
scroll to position [7226, 0]
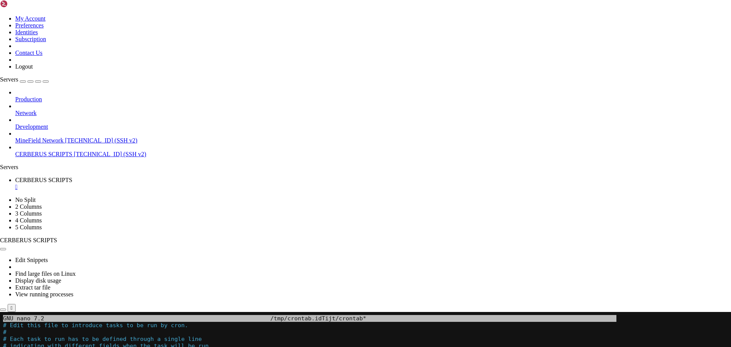
drag, startPoint x: 160, startPoint y: 476, endPoint x: 164, endPoint y: 544, distance: 68.6
drag, startPoint x: 237, startPoint y: 435, endPoint x: 162, endPoint y: 492, distance: 95.3
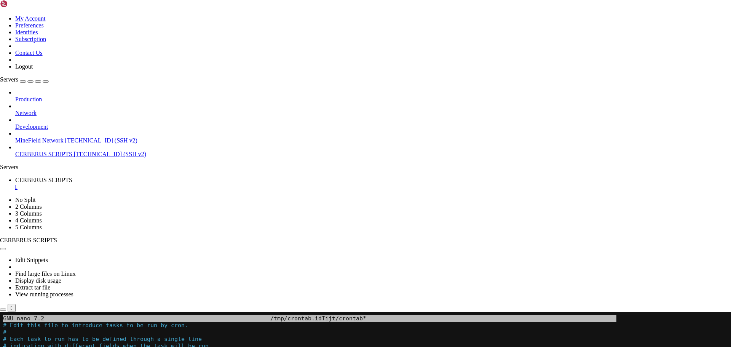
scroll to position [7240, 0]
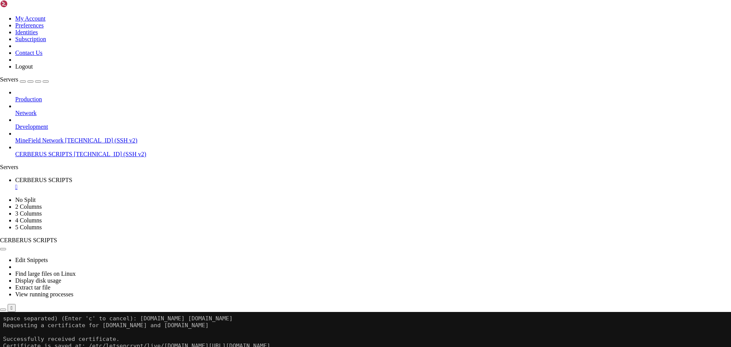
drag, startPoint x: 182, startPoint y: 487, endPoint x: 143, endPoint y: 486, distance: 38.4
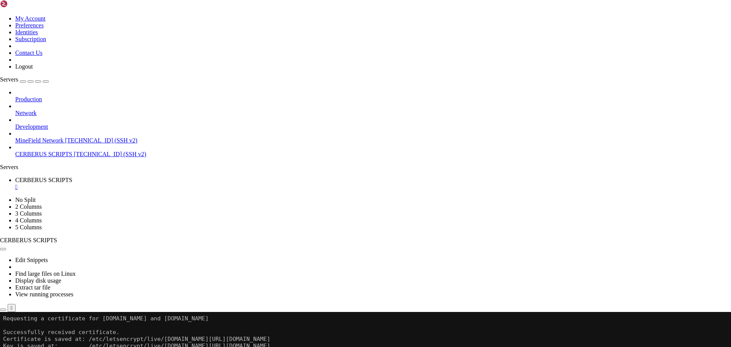
scroll to position [7247, 0]
drag, startPoint x: 220, startPoint y: 451, endPoint x: 127, endPoint y: 499, distance: 104.8
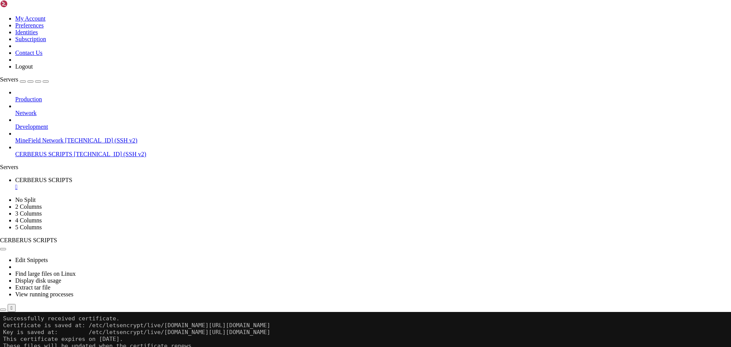
scroll to position [7260, 0]
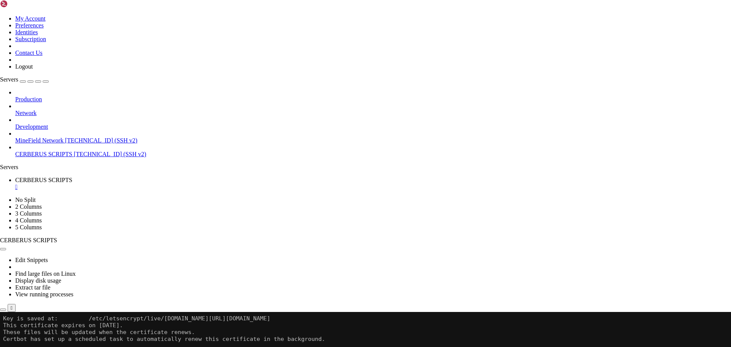
scroll to position [7281, 0]
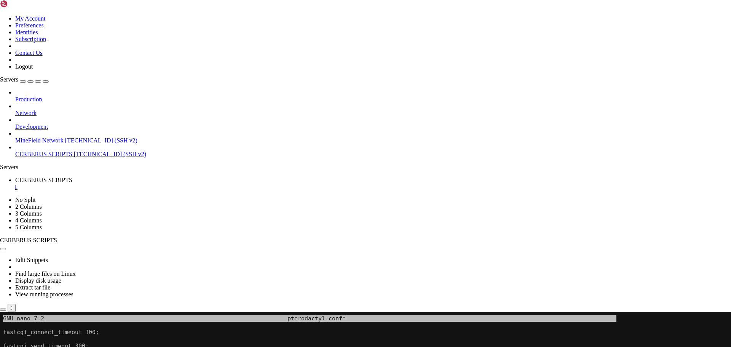
drag, startPoint x: 121, startPoint y: 420, endPoint x: 85, endPoint y: 442, distance: 42.9
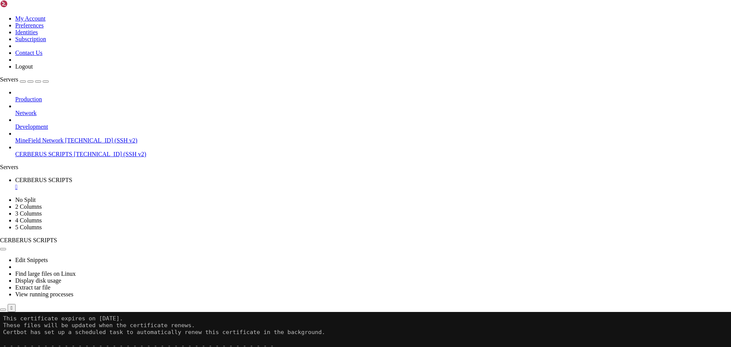
drag, startPoint x: 232, startPoint y: 478, endPoint x: 202, endPoint y: 485, distance: 30.7
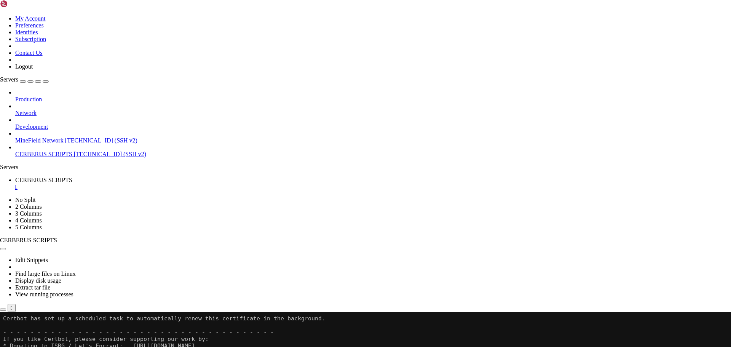
scroll to position [7308, 0]
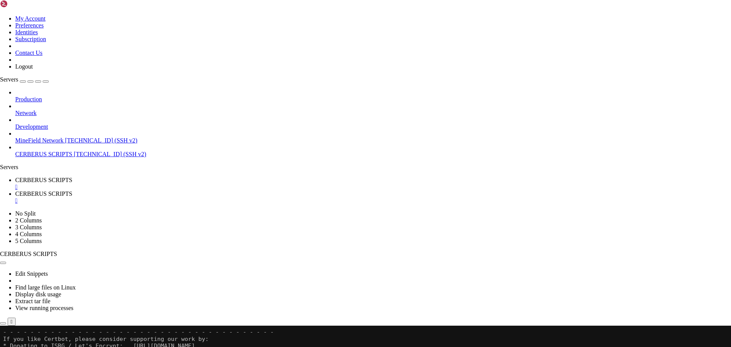
scroll to position [1142, 0]
click at [75, 339] on input "/etc" at bounding box center [41, 343] width 67 height 8
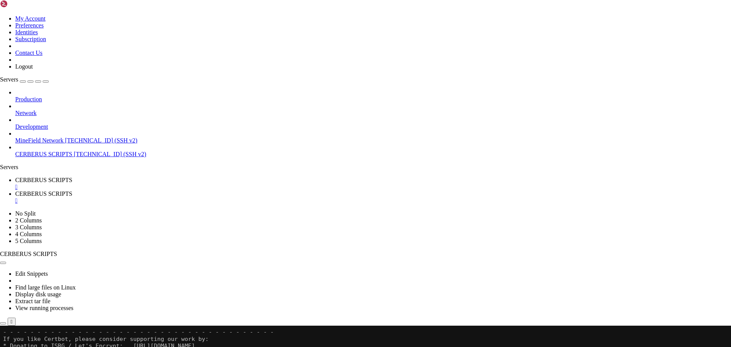
type input "/etc/letsencrypt/live/panel.minefieldmods.com"
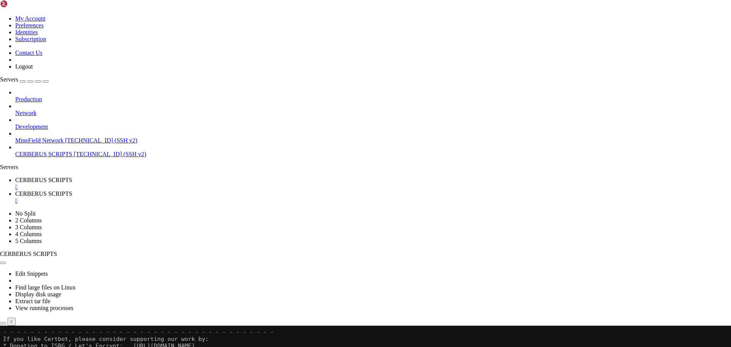
click at [131, 177] on link "CERBERUS SCRIPTS " at bounding box center [372, 184] width 715 height 14
click at [201, 190] on link "CERBERUS SCRIPTS " at bounding box center [372, 197] width 715 height 14
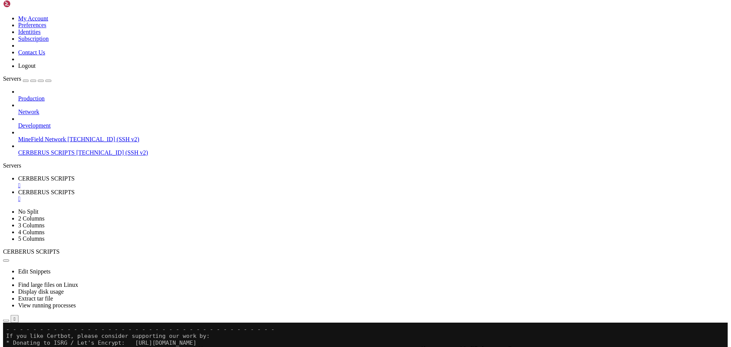
scroll to position [7308, 0]
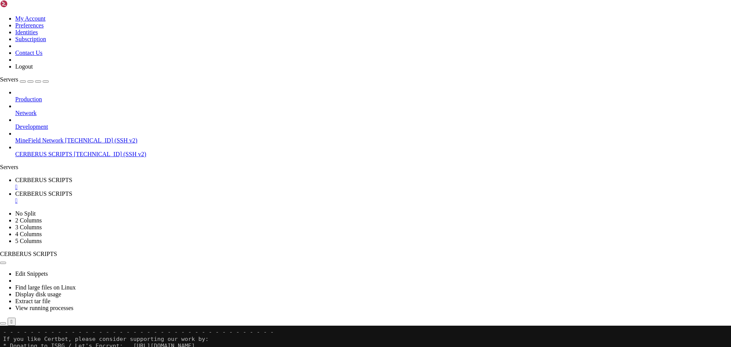
click at [72, 177] on span "CERBERUS SCRIPTS" at bounding box center [43, 180] width 57 height 6
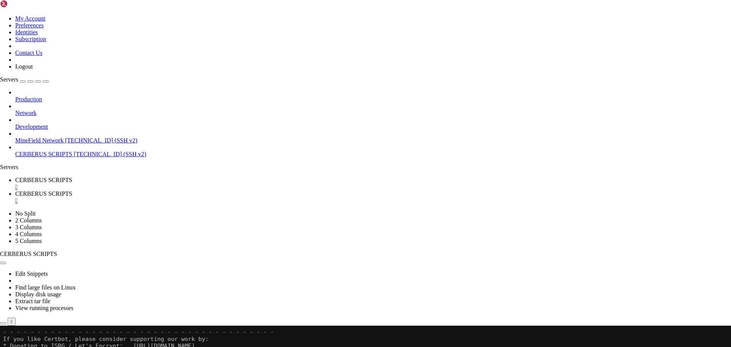
drag, startPoint x: 178, startPoint y: 514, endPoint x: 85, endPoint y: 532, distance: 95.3
drag, startPoint x: 261, startPoint y: 517, endPoint x: 145, endPoint y: 528, distance: 116.2
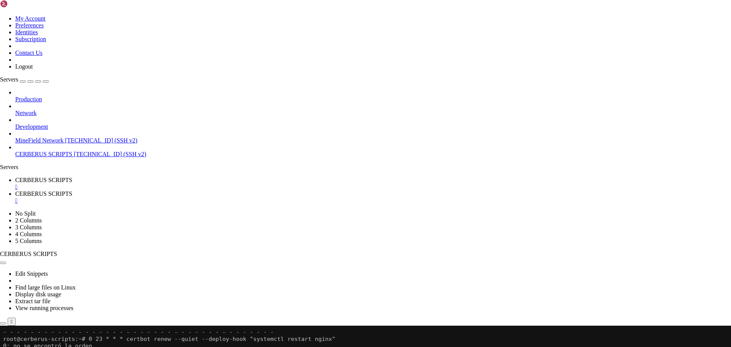
click at [191, 257] on div "Edit Snippets Find large files on Linux Display disk usage Extract tar file Vie…" at bounding box center [365, 291] width 731 height 68
click at [187, 190] on link "CERBERUS SCRIPTS " at bounding box center [372, 197] width 715 height 14
click at [72, 177] on span "CERBERUS SCRIPTS" at bounding box center [43, 180] width 57 height 6
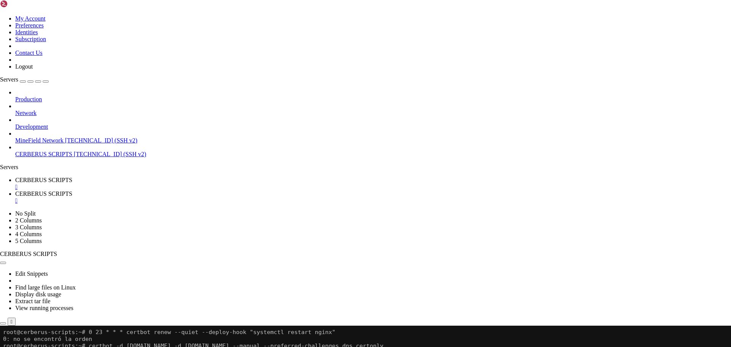
drag, startPoint x: 193, startPoint y: 526, endPoint x: 142, endPoint y: 510, distance: 53.6
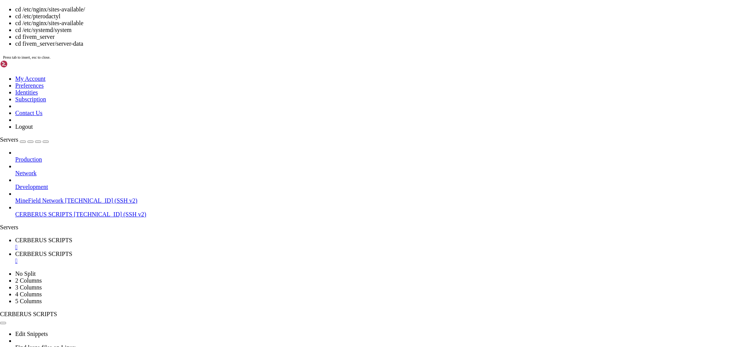
scroll to position [7349, 0]
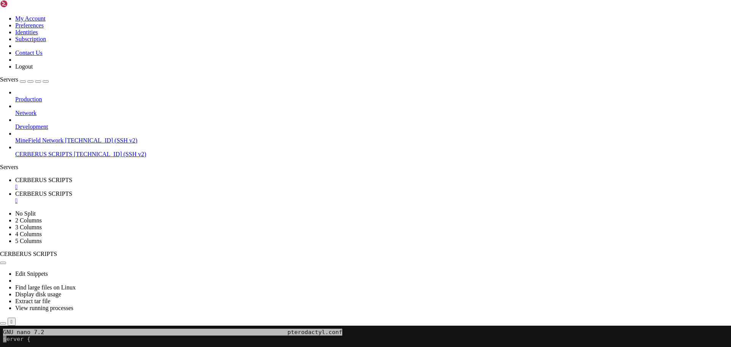
scroll to position [7356, 0]
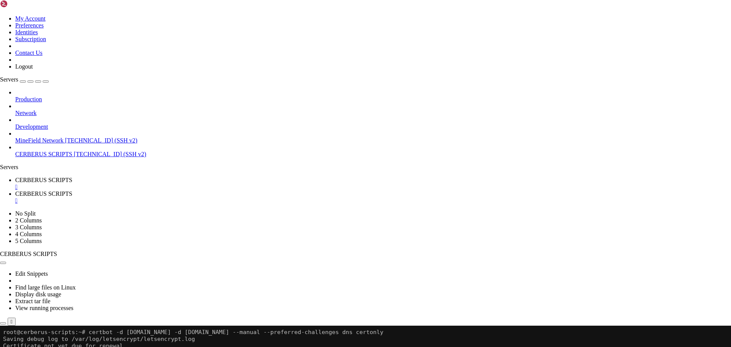
drag, startPoint x: 252, startPoint y: 487, endPoint x: 204, endPoint y: 515, distance: 55.5
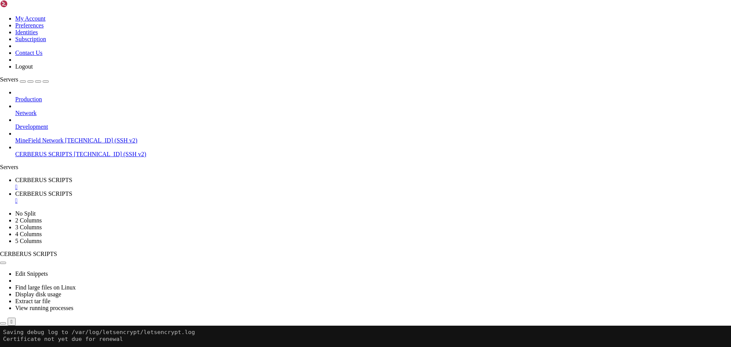
scroll to position [7370, 0]
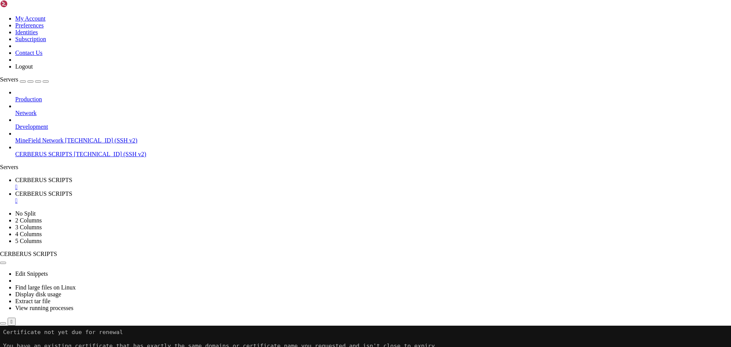
drag, startPoint x: 127, startPoint y: 455, endPoint x: 124, endPoint y: 513, distance: 57.9
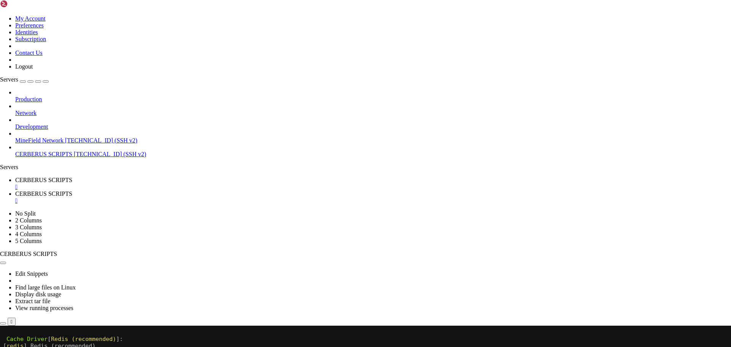
scroll to position [7815, 0]
drag, startPoint x: 176, startPoint y: 421, endPoint x: 95, endPoint y: 527, distance: 133.6
drag, startPoint x: 248, startPoint y: 518, endPoint x: 188, endPoint y: 509, distance: 60.4
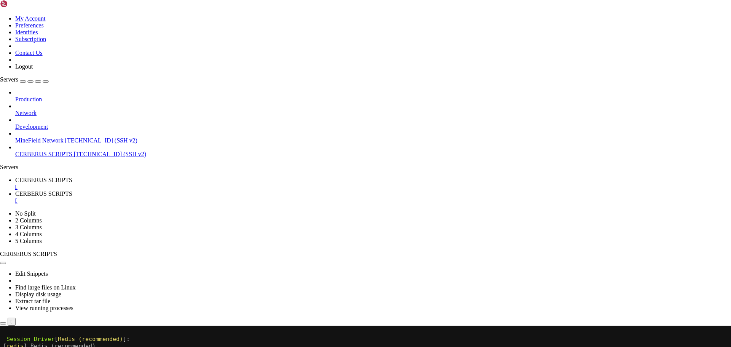
drag, startPoint x: 185, startPoint y: 541, endPoint x: 99, endPoint y: 513, distance: 91.1
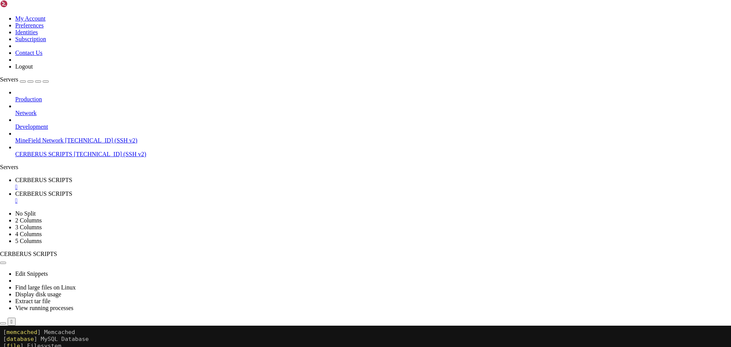
drag, startPoint x: 221, startPoint y: 521, endPoint x: 81, endPoint y: 518, distance: 140.4
drag, startPoint x: 189, startPoint y: 549, endPoint x: 99, endPoint y: 533, distance: 91.7
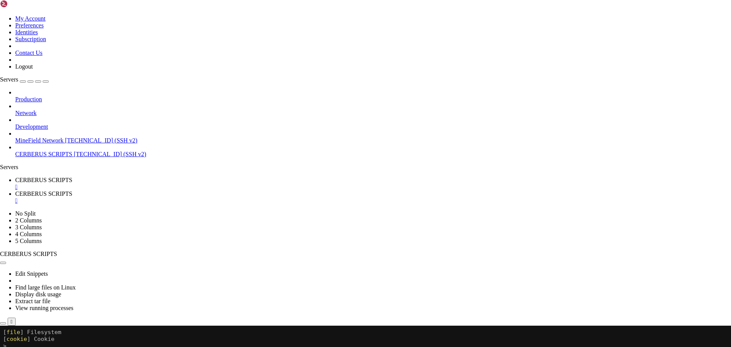
drag, startPoint x: 99, startPoint y: 533, endPoint x: 80, endPoint y: 529, distance: 19.7
drag, startPoint x: 119, startPoint y: 468, endPoint x: 57, endPoint y: 538, distance: 93.3
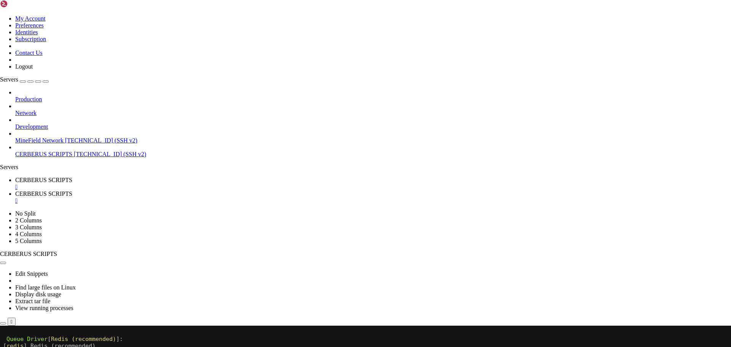
scroll to position [7890, 0]
drag, startPoint x: 143, startPoint y: 503, endPoint x: 106, endPoint y: 581, distance: 86.1
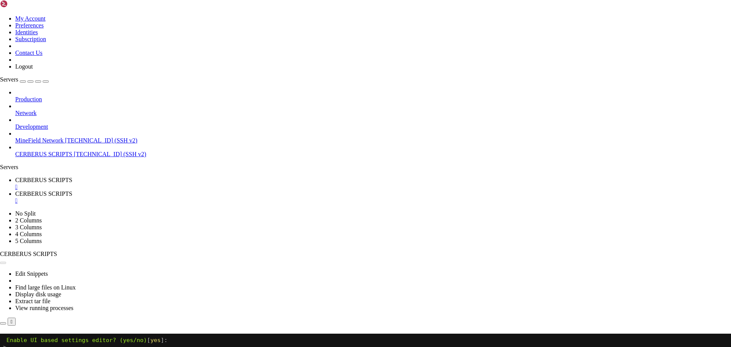
scroll to position [7938, 0]
click at [30, 340] on button "Reconnect" at bounding box center [15, 344] width 30 height 8
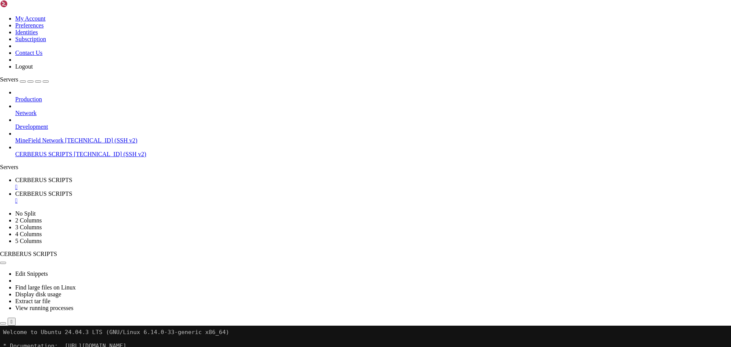
click at [72, 190] on span "CERBERUS SCRIPTS" at bounding box center [43, 193] width 57 height 6
click at [3, 345] on icon "button" at bounding box center [3, 345] width 0 height 0
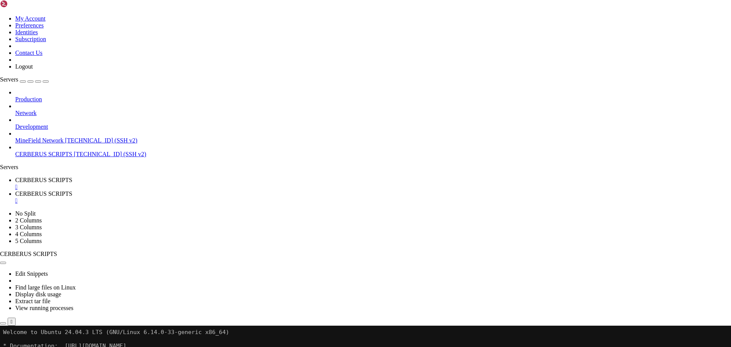
click at [3, 345] on icon "button" at bounding box center [3, 345] width 0 height 0
click at [3, 345] on div "button" at bounding box center [3, 345] width 0 height 0
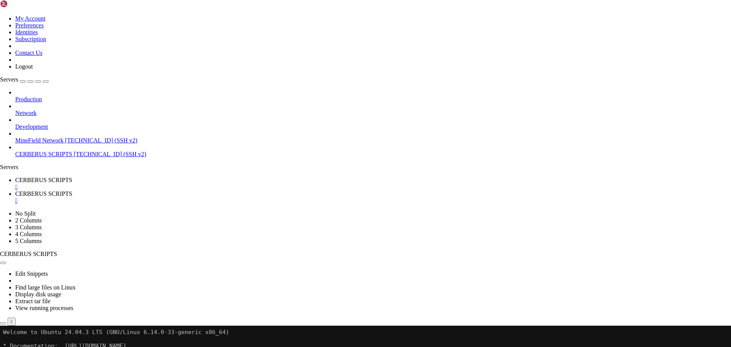
click at [3, 345] on div "button" at bounding box center [3, 345] width 0 height 0
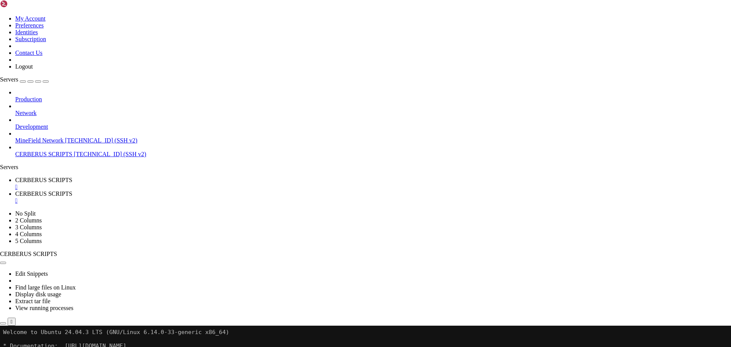
click at [3, 345] on icon "button" at bounding box center [3, 345] width 0 height 0
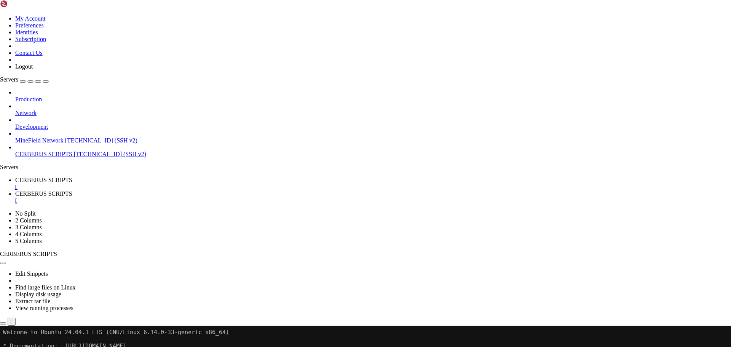
click at [3, 345] on icon "button" at bounding box center [3, 345] width 0 height 0
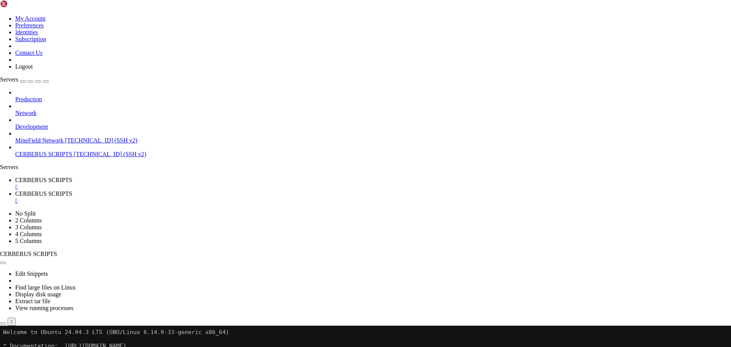
scroll to position [0, 0]
click at [102, 339] on div "/srv" at bounding box center [365, 343] width 731 height 8
click at [3, 345] on icon "button" at bounding box center [3, 345] width 0 height 0
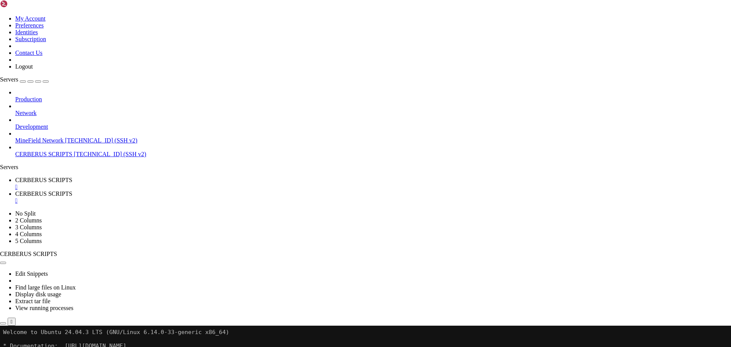
click at [3, 345] on icon "button" at bounding box center [3, 345] width 0 height 0
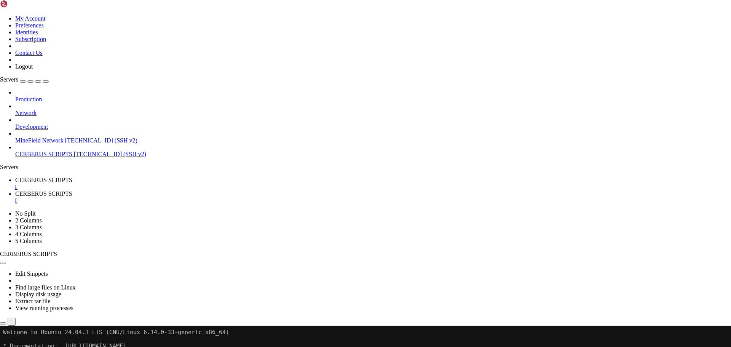
click at [3, 345] on icon "button" at bounding box center [3, 345] width 0 height 0
type input "/var/www"
click at [128, 177] on link "CERBERUS SCRIPTS " at bounding box center [372, 184] width 715 height 14
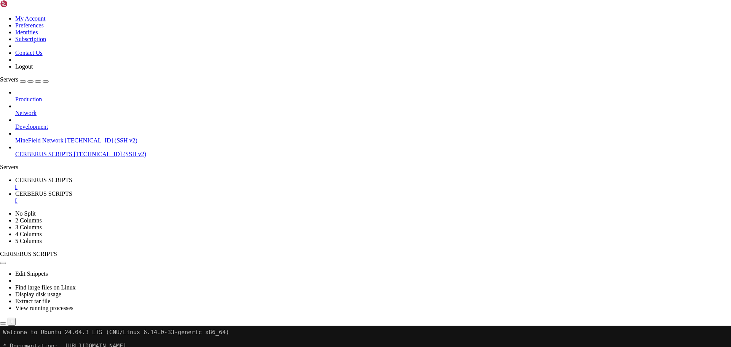
drag, startPoint x: 115, startPoint y: 475, endPoint x: 64, endPoint y: 460, distance: 52.4
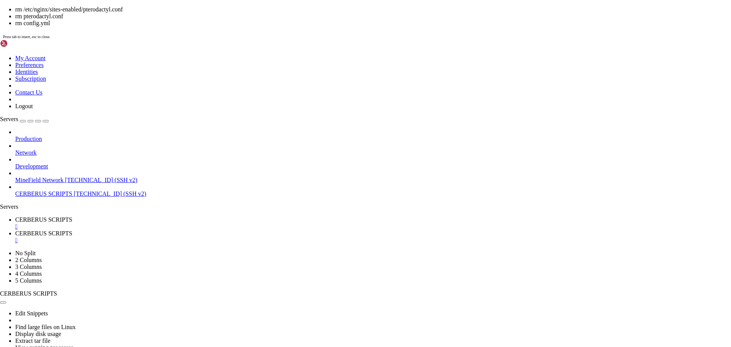
drag, startPoint x: 146, startPoint y: 161, endPoint x: 241, endPoint y: 196, distance: 101.7
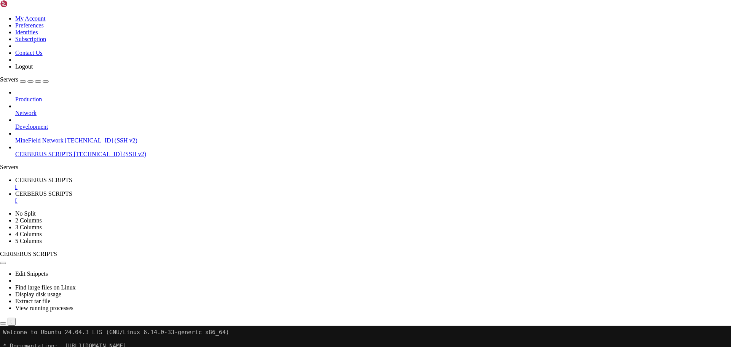
drag, startPoint x: 241, startPoint y: 521, endPoint x: 109, endPoint y: 508, distance: 133.1
drag, startPoint x: 109, startPoint y: 508, endPoint x: 93, endPoint y: 510, distance: 16.1
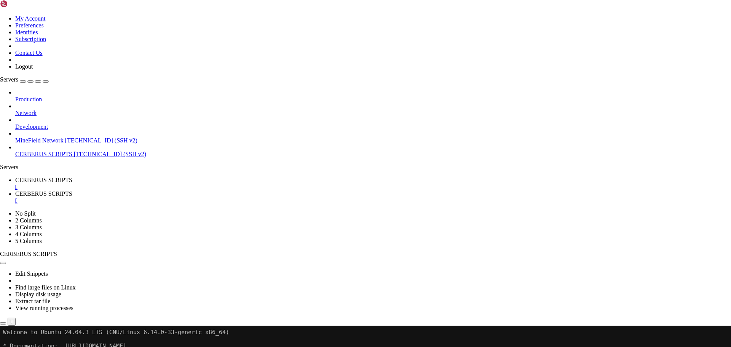
drag, startPoint x: 234, startPoint y: 530, endPoint x: 143, endPoint y: 565, distance: 97.8
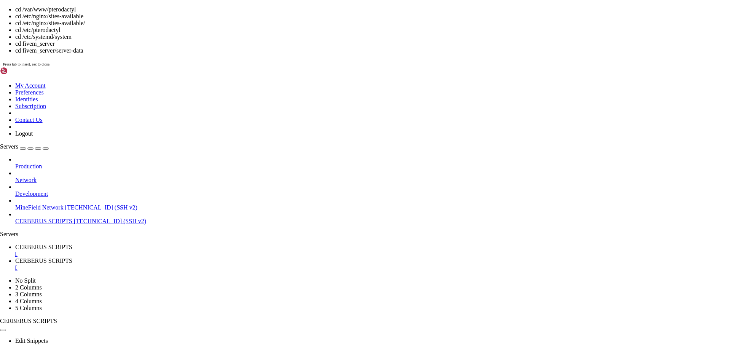
drag, startPoint x: 176, startPoint y: 197, endPoint x: 272, endPoint y: 232, distance: 101.7
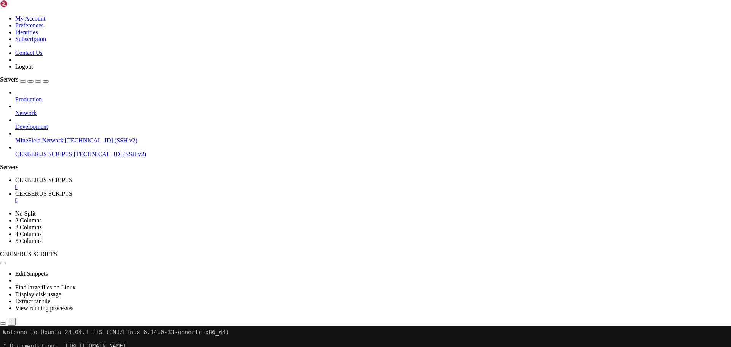
drag, startPoint x: 272, startPoint y: 557, endPoint x: 91, endPoint y: 513, distance: 185.6
drag, startPoint x: 78, startPoint y: 511, endPoint x: 173, endPoint y: 540, distance: 99.1
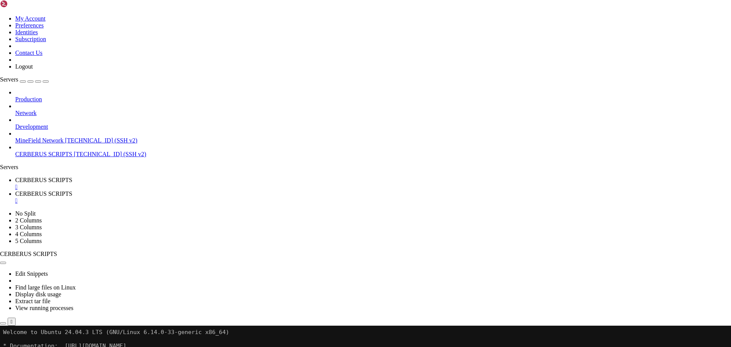
drag, startPoint x: 258, startPoint y: 440, endPoint x: 234, endPoint y: 486, distance: 51.6
drag, startPoint x: 258, startPoint y: 458, endPoint x: 195, endPoint y: 545, distance: 107.4
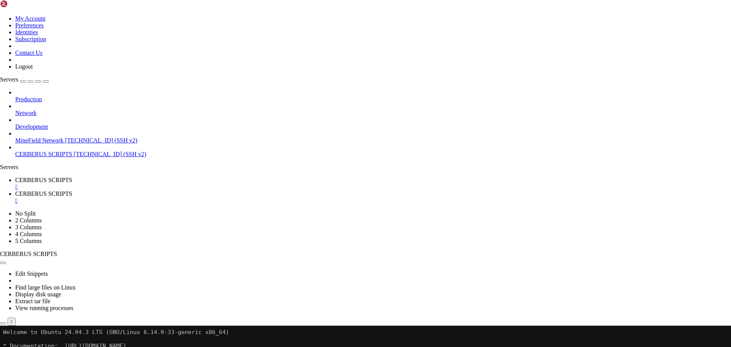
drag, startPoint x: 128, startPoint y: 508, endPoint x: 89, endPoint y: 532, distance: 45.7
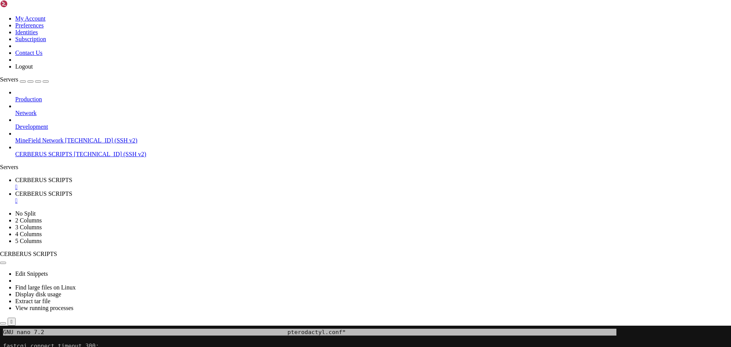
drag, startPoint x: 96, startPoint y: 417, endPoint x: 65, endPoint y: 483, distance: 72.7
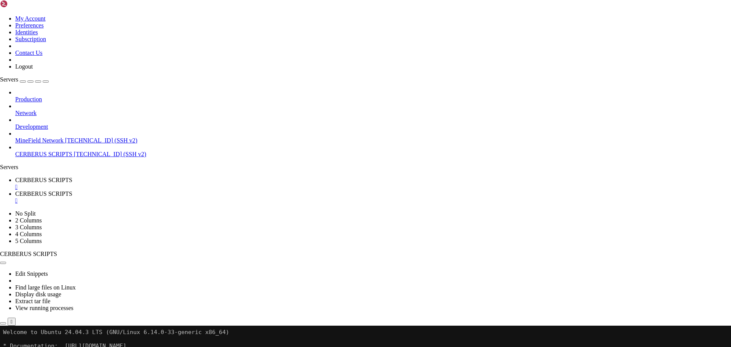
drag, startPoint x: 202, startPoint y: 519, endPoint x: 156, endPoint y: 529, distance: 46.7
drag, startPoint x: 144, startPoint y: 484, endPoint x: 148, endPoint y: 597, distance: 113.5
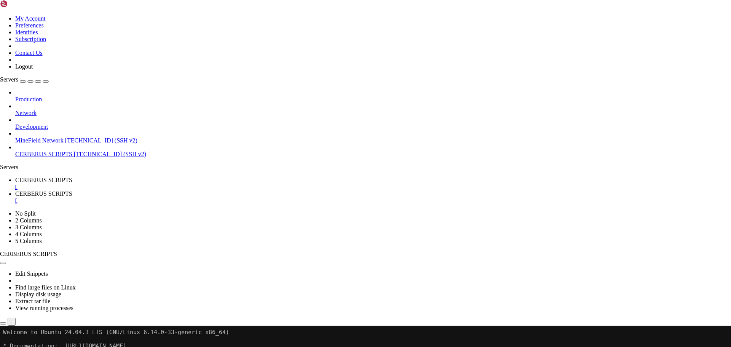
drag, startPoint x: 318, startPoint y: 518, endPoint x: 3, endPoint y: 511, distance: 315.1
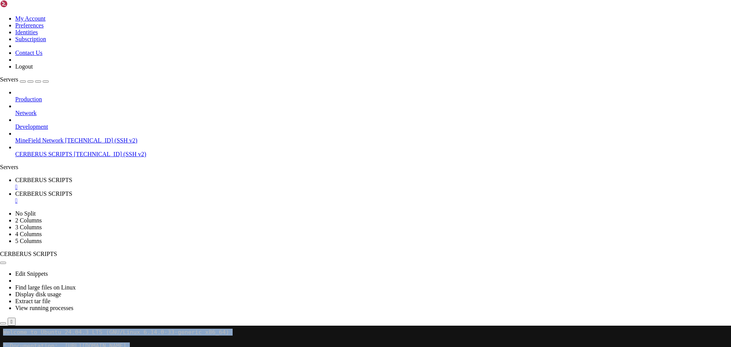
drag, startPoint x: 352, startPoint y: 462, endPoint x: 347, endPoint y: 457, distance: 7.8
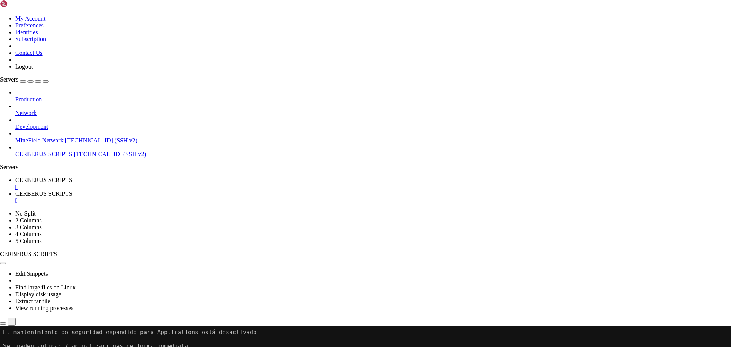
drag, startPoint x: 118, startPoint y: 496, endPoint x: 81, endPoint y: 505, distance: 37.6
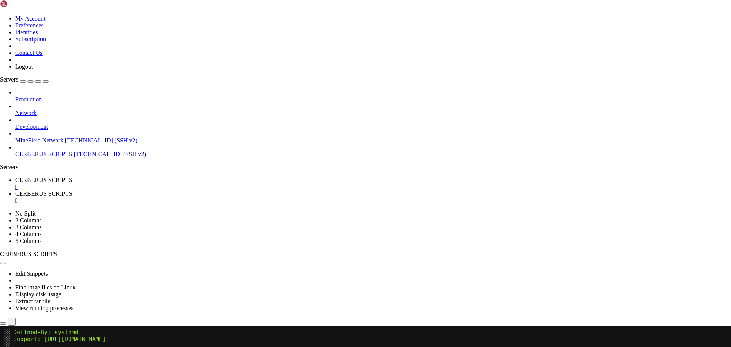
scroll to position [8274, 0]
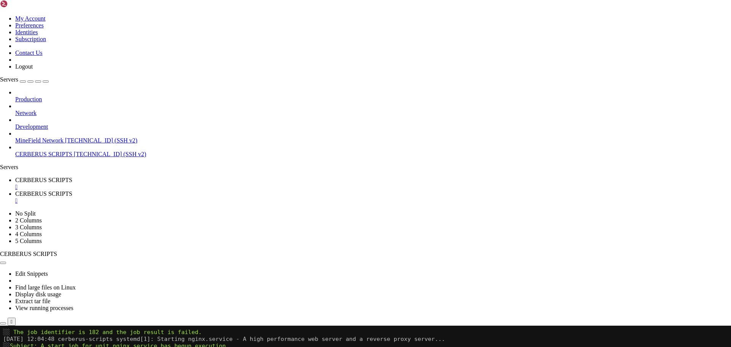
scroll to position [8315, 0]
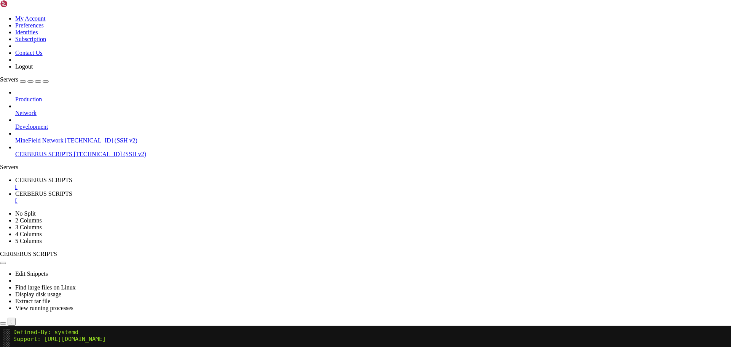
scroll to position [8336, 0]
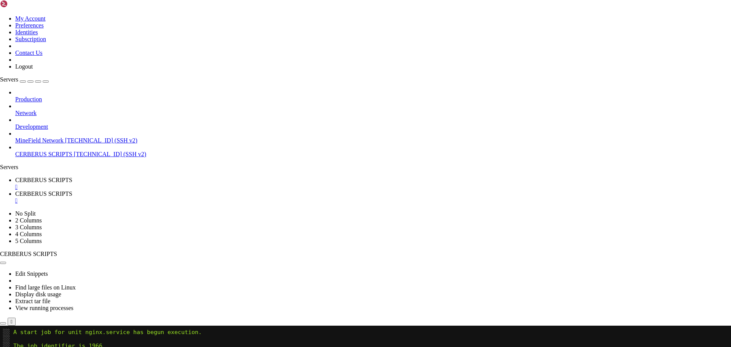
drag, startPoint x: 210, startPoint y: 527, endPoint x: 165, endPoint y: 536, distance: 45.7
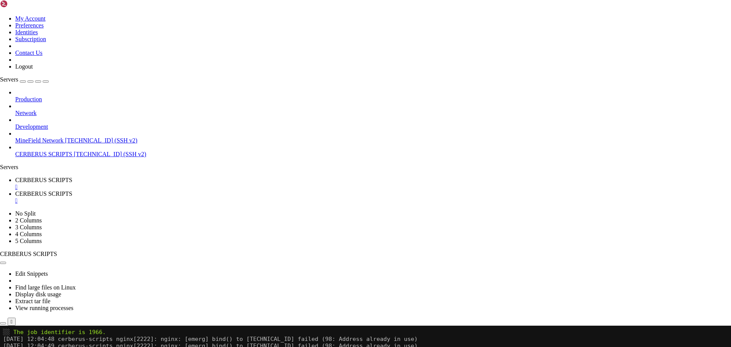
scroll to position [8370, 0]
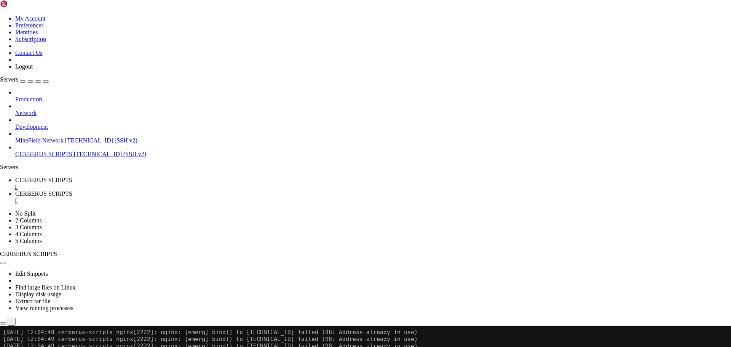
drag, startPoint x: 118, startPoint y: 508, endPoint x: 87, endPoint y: 538, distance: 43.6
drag, startPoint x: 178, startPoint y: 499, endPoint x: 80, endPoint y: 481, distance: 99.8
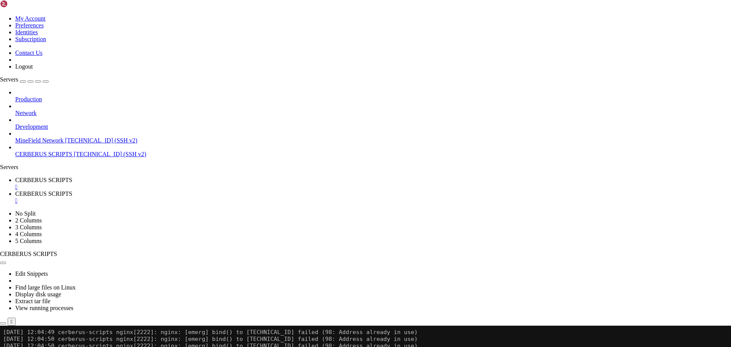
scroll to position [8390, 0]
drag, startPoint x: 180, startPoint y: 478, endPoint x: 107, endPoint y: 546, distance: 100.4
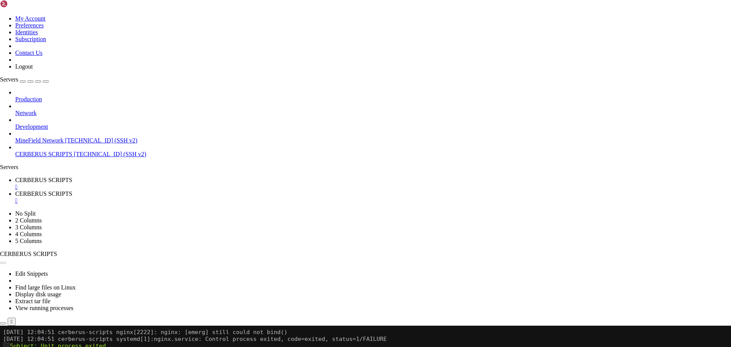
scroll to position [8404, 0]
click at [30, 346] on button "Reconnect" at bounding box center [15, 351] width 30 height 8
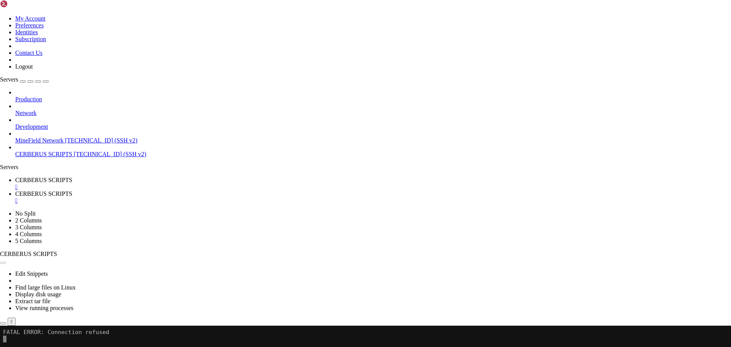
click at [30, 346] on button "Reconnect" at bounding box center [15, 351] width 30 height 8
click at [49, 340] on span "Connection Closed" at bounding box center [24, 343] width 49 height 6
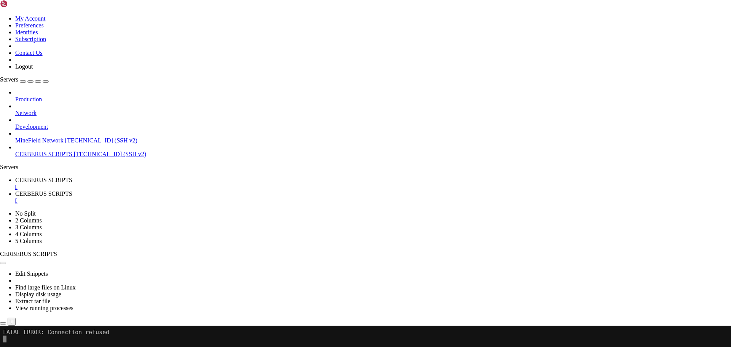
drag, startPoint x: 429, startPoint y: 112, endPoint x: 428, endPoint y: 119, distance: 6.9
click at [429, 346] on div "Reconnect" at bounding box center [365, 351] width 731 height 8
click at [428, 346] on div "Reconnect" at bounding box center [365, 351] width 731 height 8
click at [30, 346] on button "Reconnect" at bounding box center [15, 351] width 30 height 8
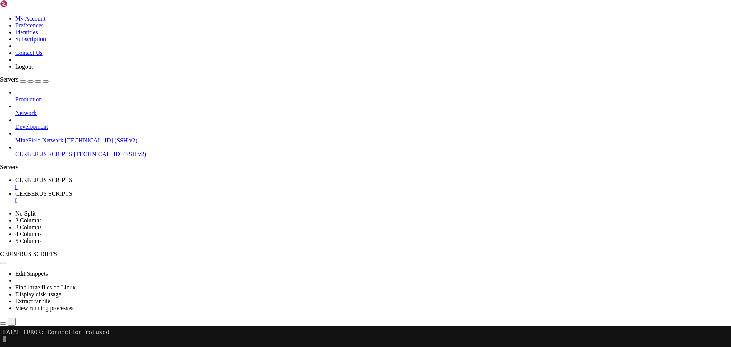
click at [30, 346] on button "Reconnect" at bounding box center [15, 351] width 30 height 8
drag, startPoint x: 300, startPoint y: 94, endPoint x: 396, endPoint y: 129, distance: 101.7
click at [30, 346] on button "Reconnect" at bounding box center [15, 351] width 30 height 8
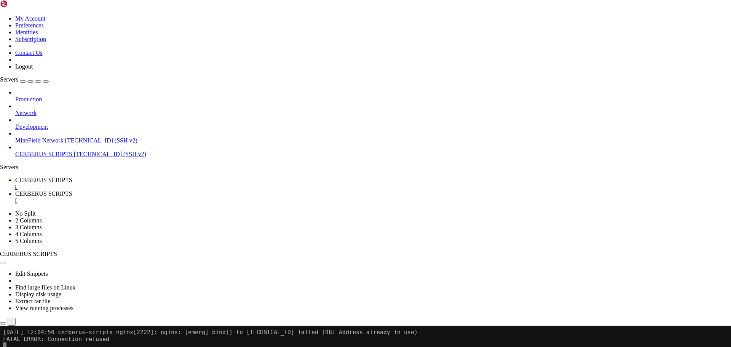
drag, startPoint x: 397, startPoint y: 132, endPoint x: 302, endPoint y: 97, distance: 101.7
click at [30, 346] on button "Reconnect" at bounding box center [15, 351] width 30 height 8
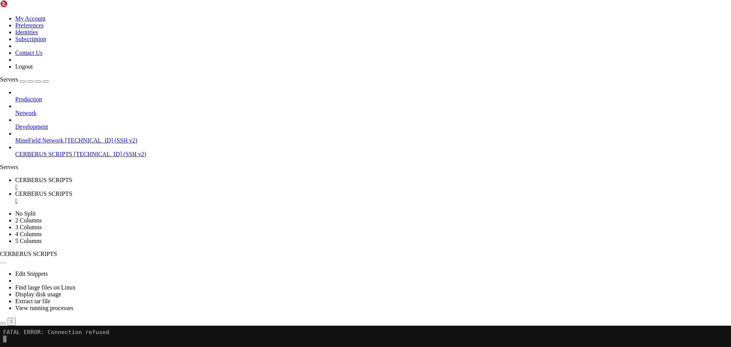
click at [30, 346] on button "Reconnect" at bounding box center [15, 351] width 30 height 8
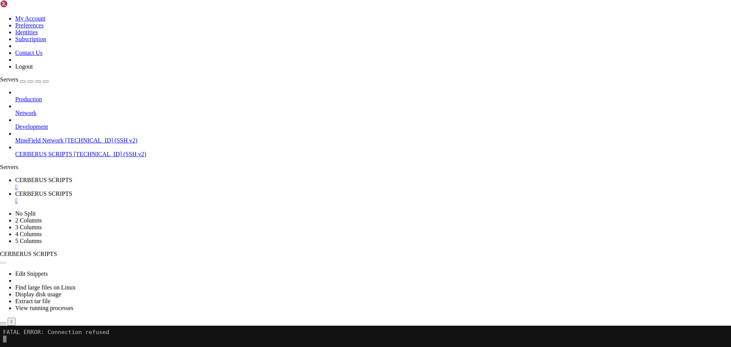
click at [30, 346] on button "Reconnect" at bounding box center [15, 351] width 30 height 8
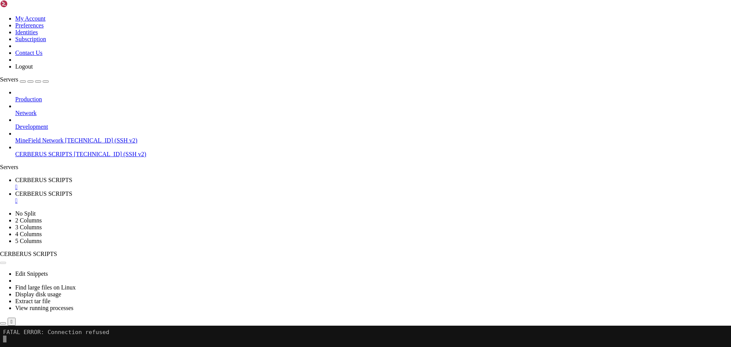
click at [30, 346] on button "Reconnect" at bounding box center [15, 351] width 30 height 8
click at [422, 346] on div "Reconnect" at bounding box center [365, 351] width 731 height 8
click at [30, 346] on button "Reconnect" at bounding box center [15, 351] width 30 height 8
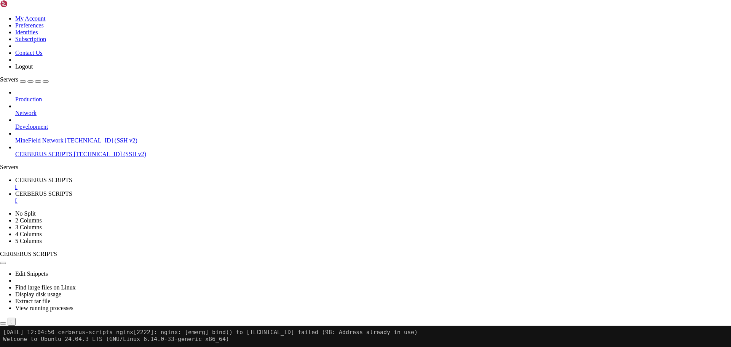
scroll to position [8390, 0]
click at [72, 190] on span "CERBERUS SCRIPTS" at bounding box center [43, 193] width 57 height 6
click at [80, 345] on div "submit" at bounding box center [80, 345] width 0 height 0
click at [3, 345] on icon "button" at bounding box center [3, 345] width 0 height 0
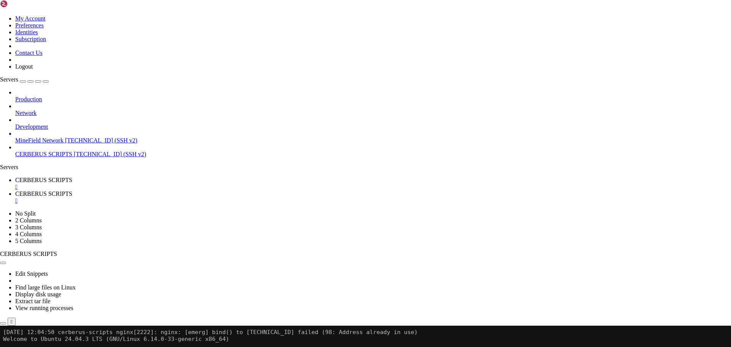
click at [3, 345] on icon "button" at bounding box center [3, 345] width 0 height 0
type input "/"
click at [129, 177] on link "CERBERUS SCRIPTS " at bounding box center [372, 184] width 715 height 14
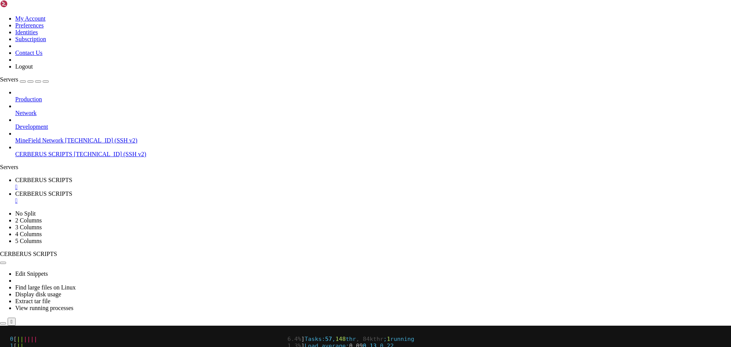
scroll to position [7, 1]
